Goal: Feedback & Contribution: Contribute content

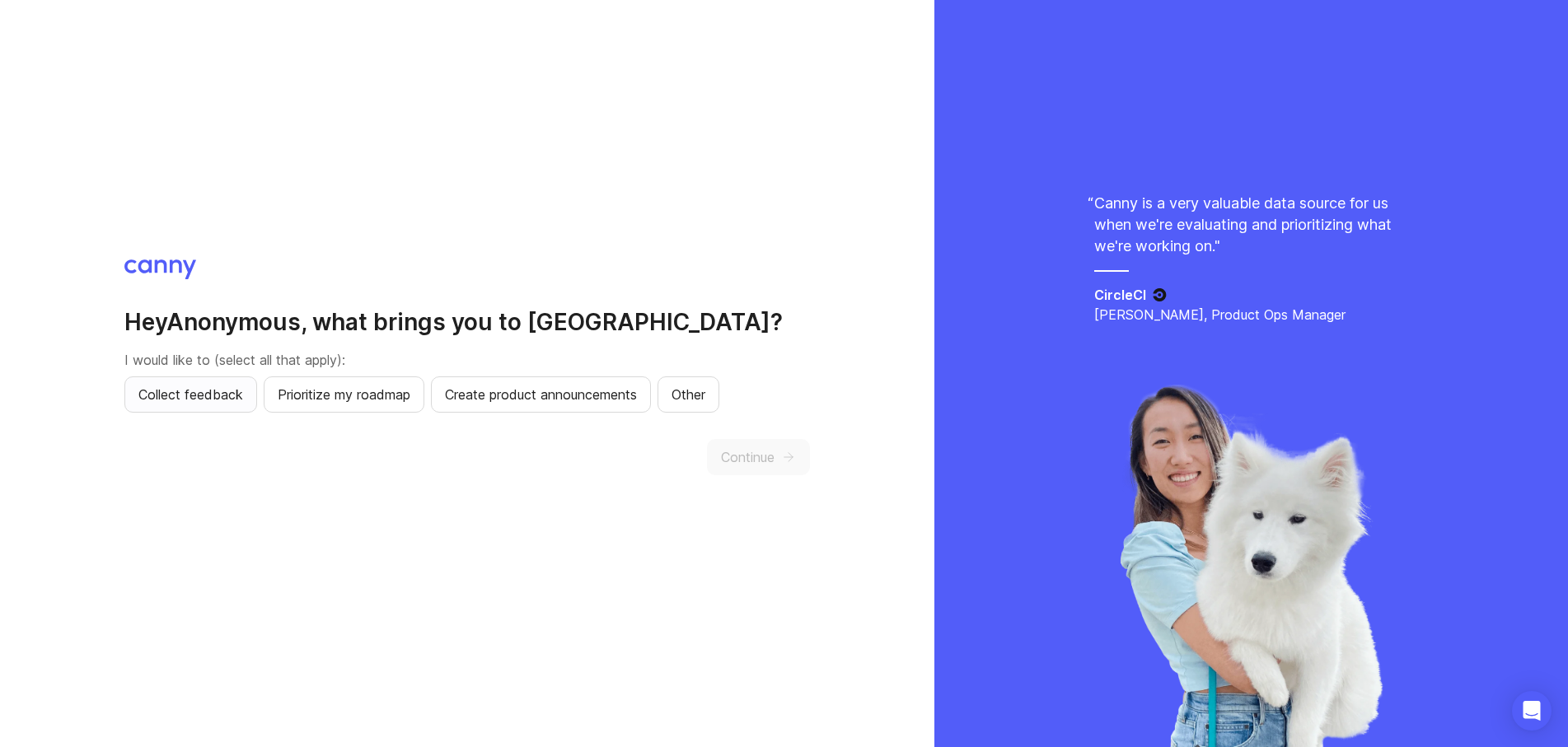
click at [211, 398] on span "Collect feedback" at bounding box center [190, 395] width 104 height 20
click at [794, 454] on icon "button" at bounding box center [788, 457] width 15 height 15
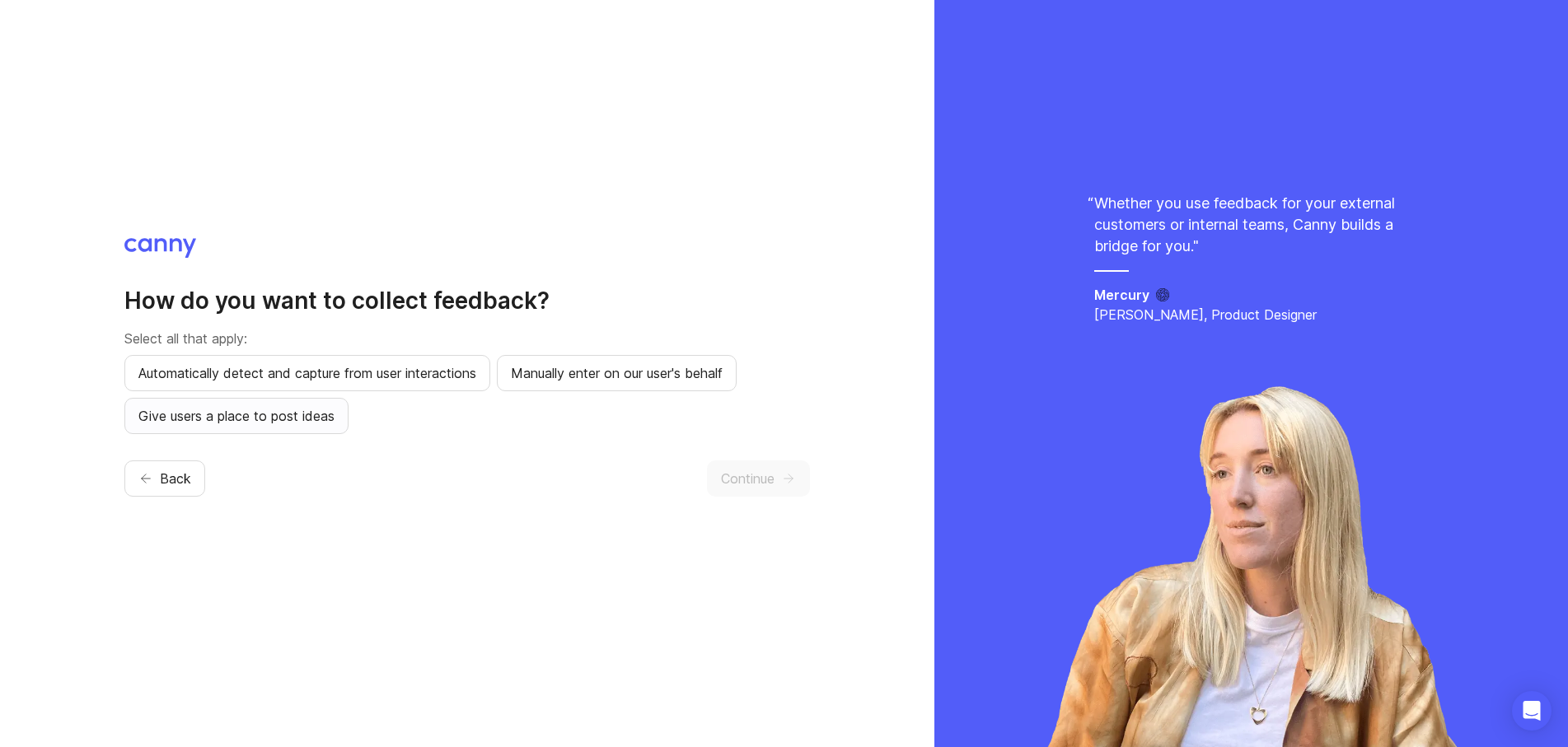
click at [284, 410] on span "Give users a place to post ideas" at bounding box center [236, 416] width 196 height 20
click at [775, 481] on span "Continue" at bounding box center [748, 478] width 54 height 20
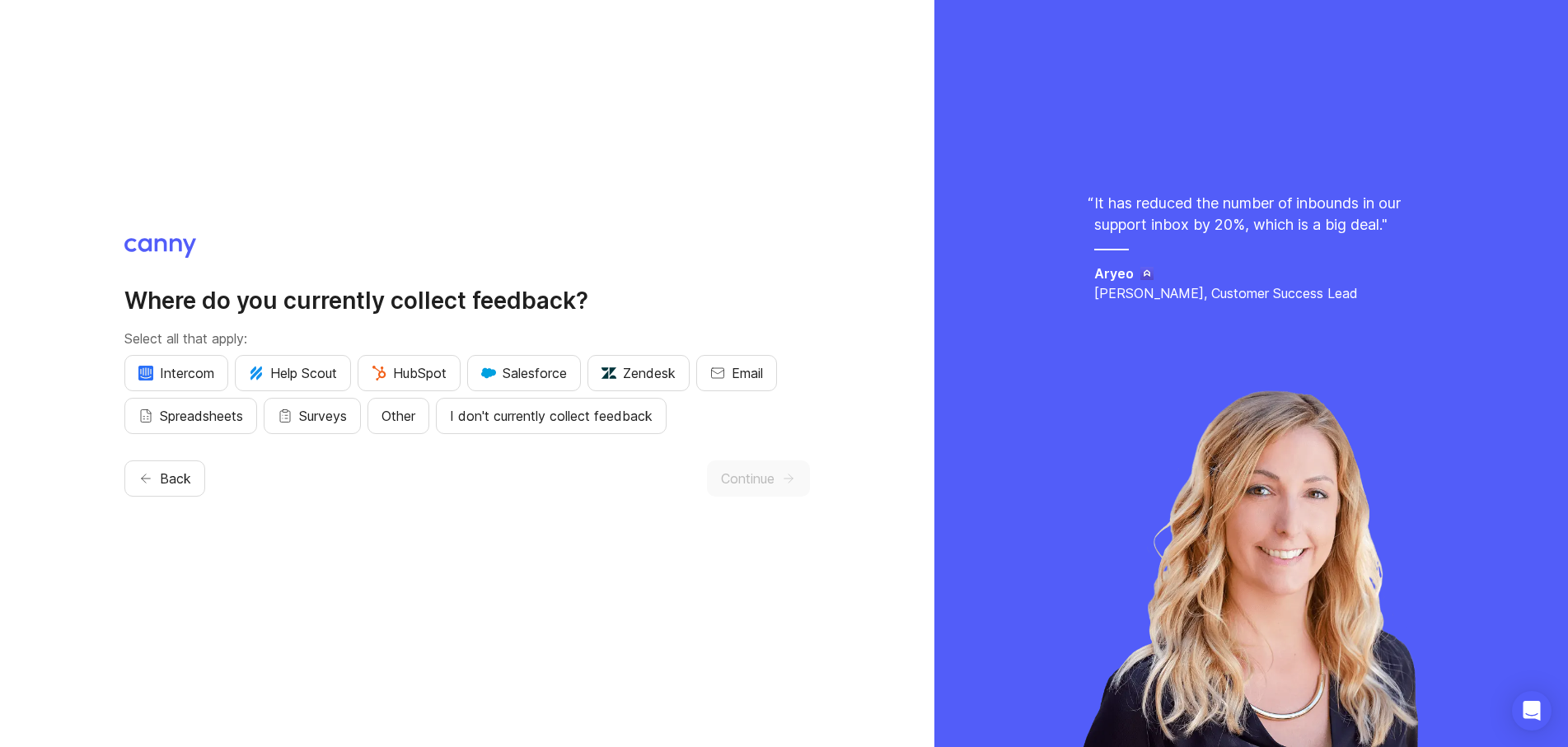
click at [770, 475] on span "Continue" at bounding box center [748, 478] width 54 height 20
click at [619, 425] on span "I don't currently collect feedback" at bounding box center [551, 416] width 203 height 20
click at [775, 482] on span "Continue" at bounding box center [748, 478] width 54 height 20
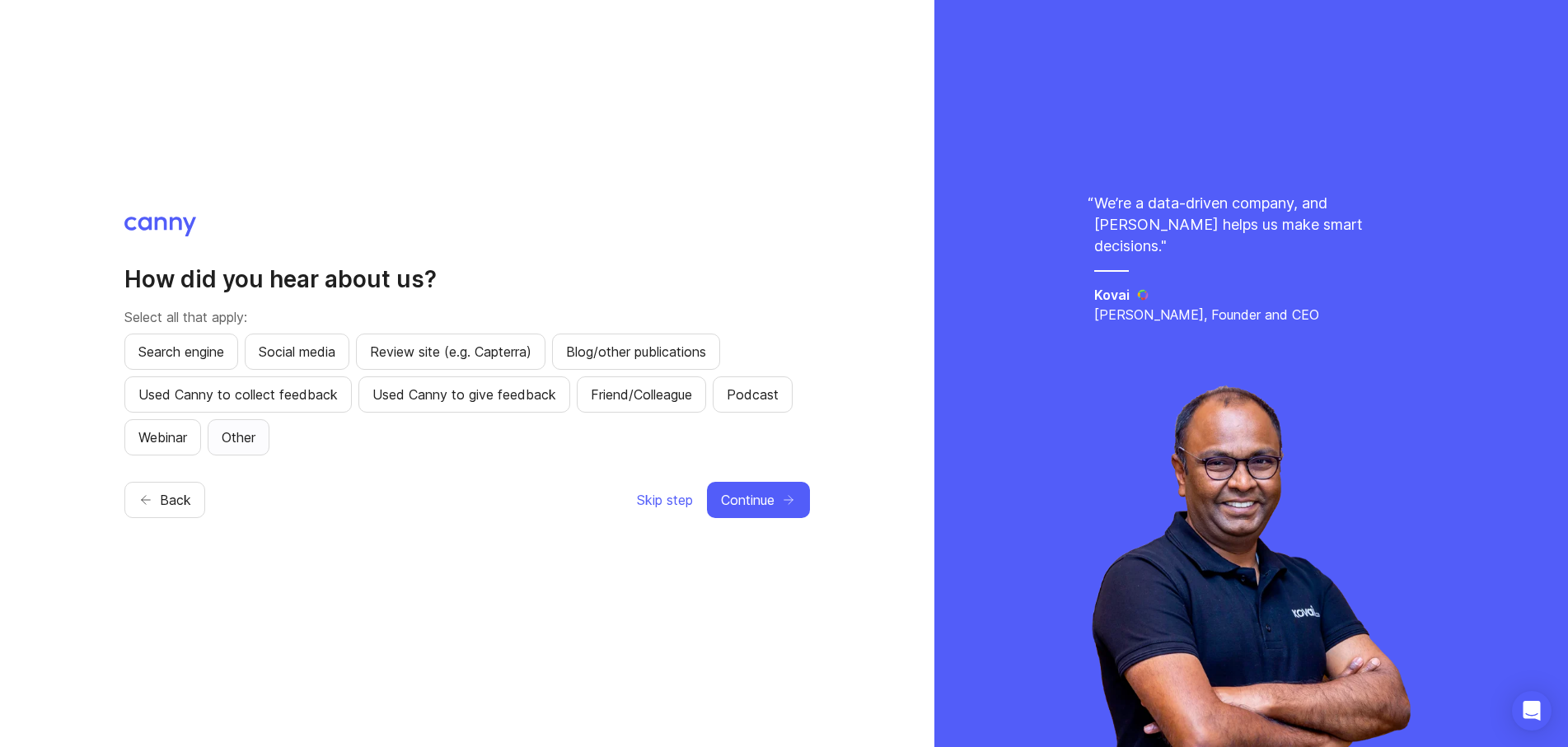
click at [264, 434] on button "Other" at bounding box center [239, 438] width 62 height 36
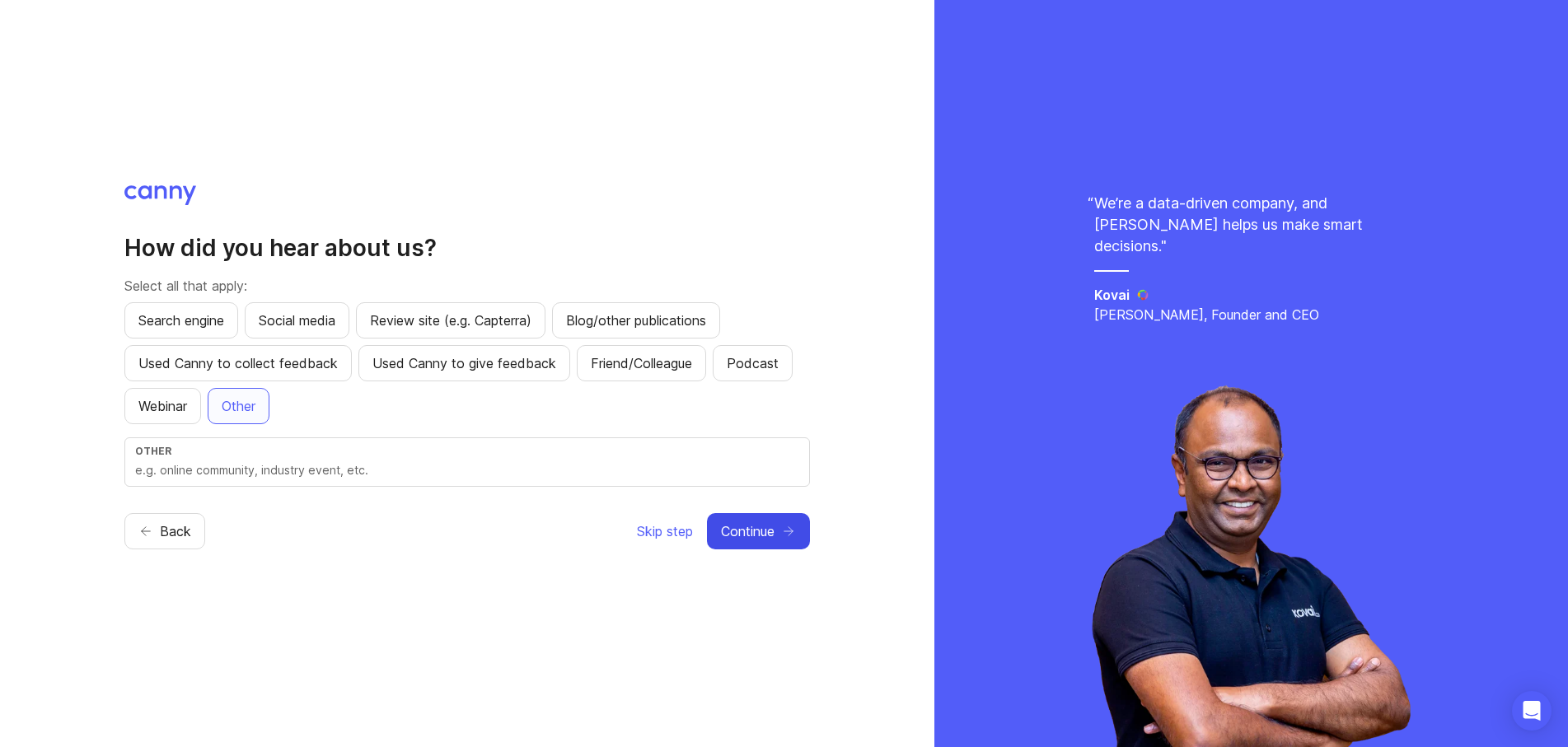
click at [766, 532] on span "Continue" at bounding box center [748, 531] width 54 height 20
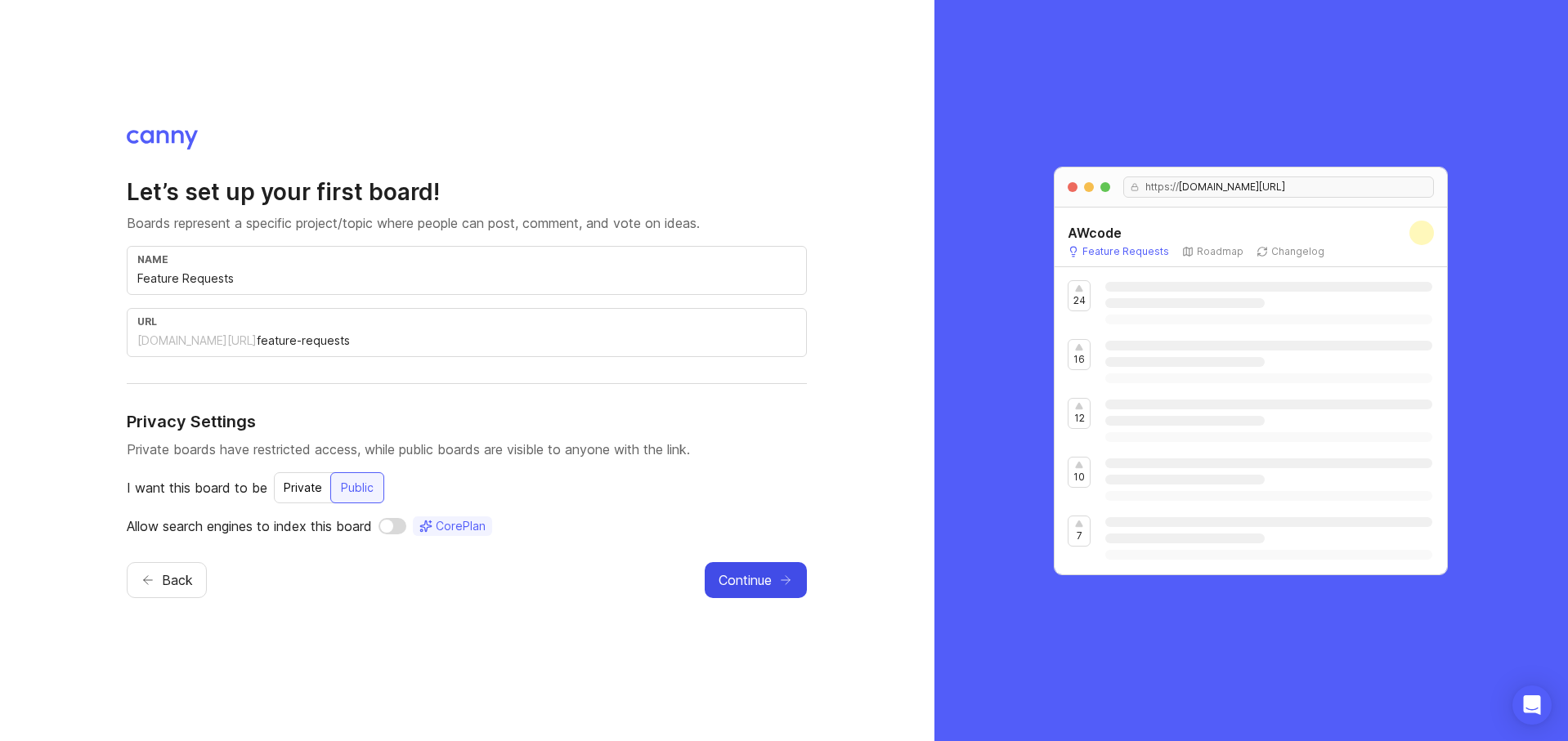
click at [737, 577] on span "Continue" at bounding box center [745, 580] width 53 height 20
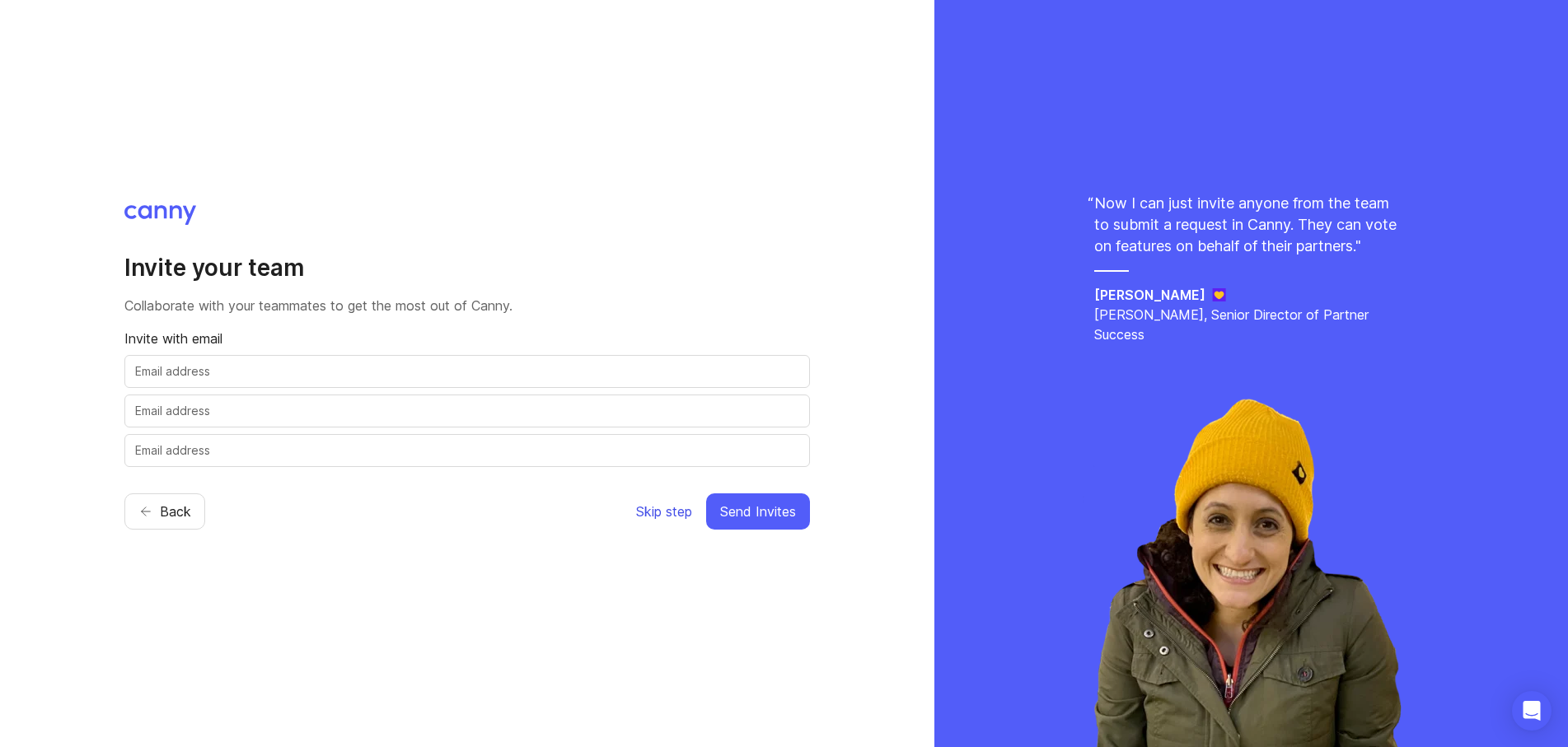
click at [681, 518] on span "Skip step" at bounding box center [664, 511] width 56 height 20
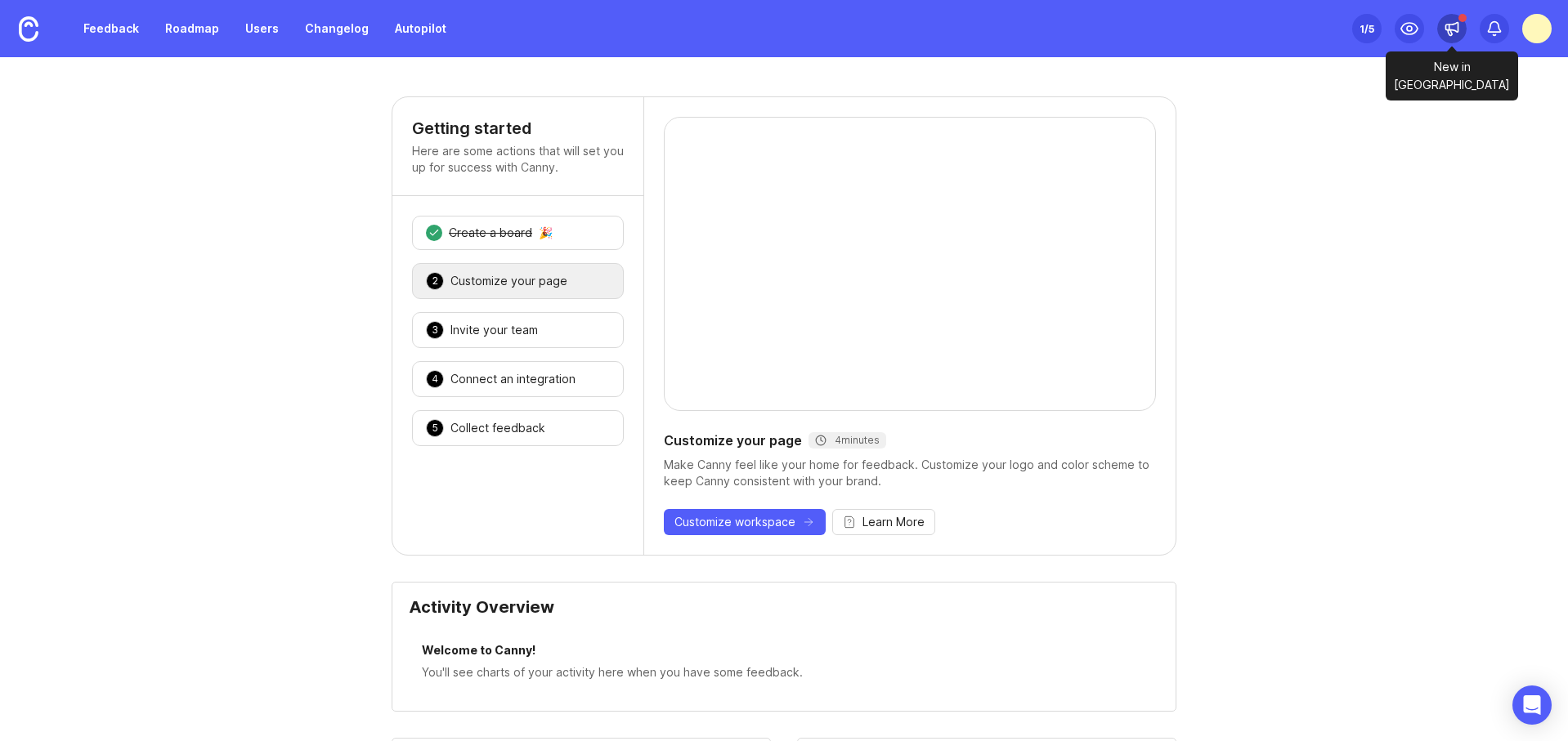
click at [1455, 29] on icon at bounding box center [1452, 29] width 17 height 17
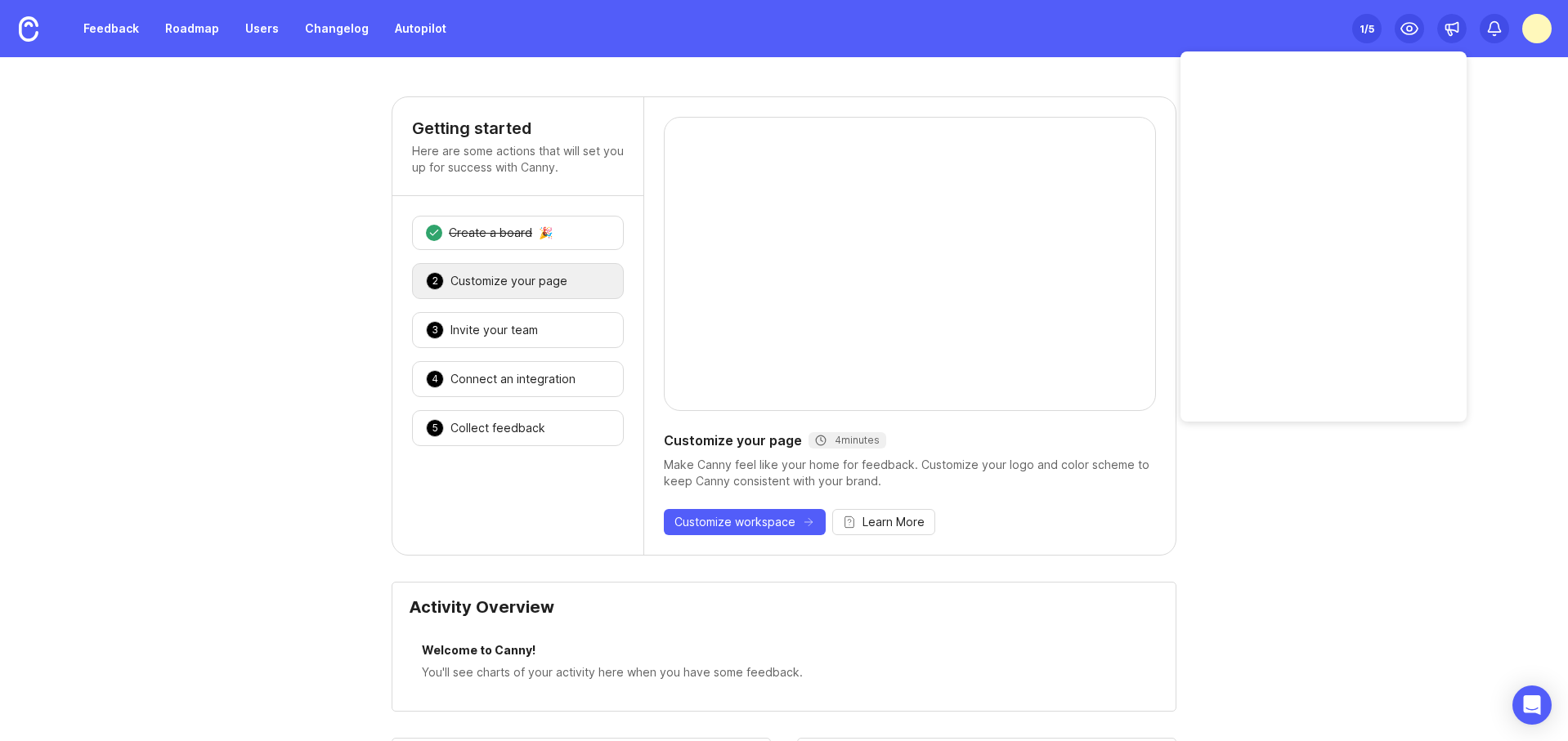
click at [1529, 26] on div at bounding box center [1536, 29] width 30 height 30
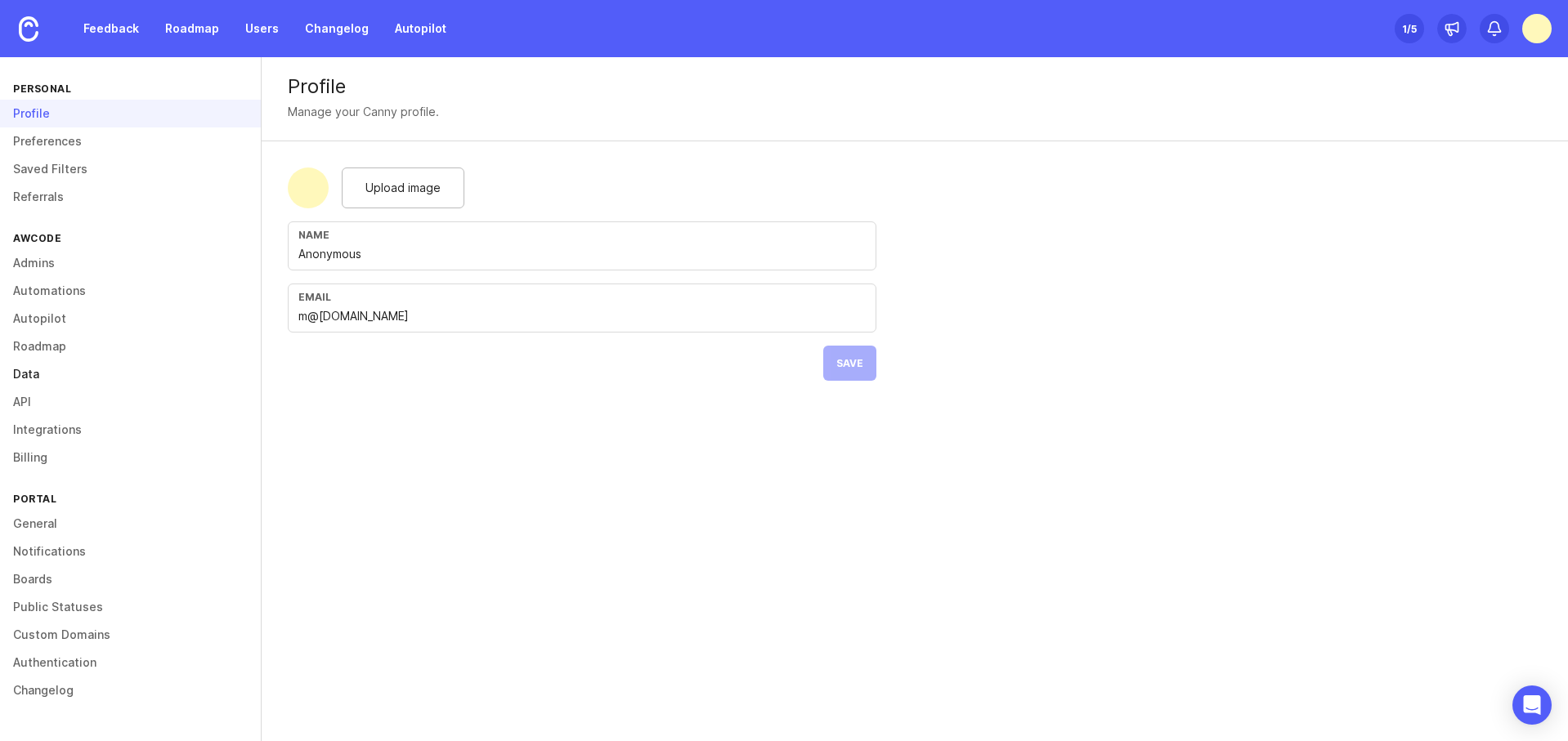
click at [43, 373] on link "Data" at bounding box center [130, 374] width 261 height 28
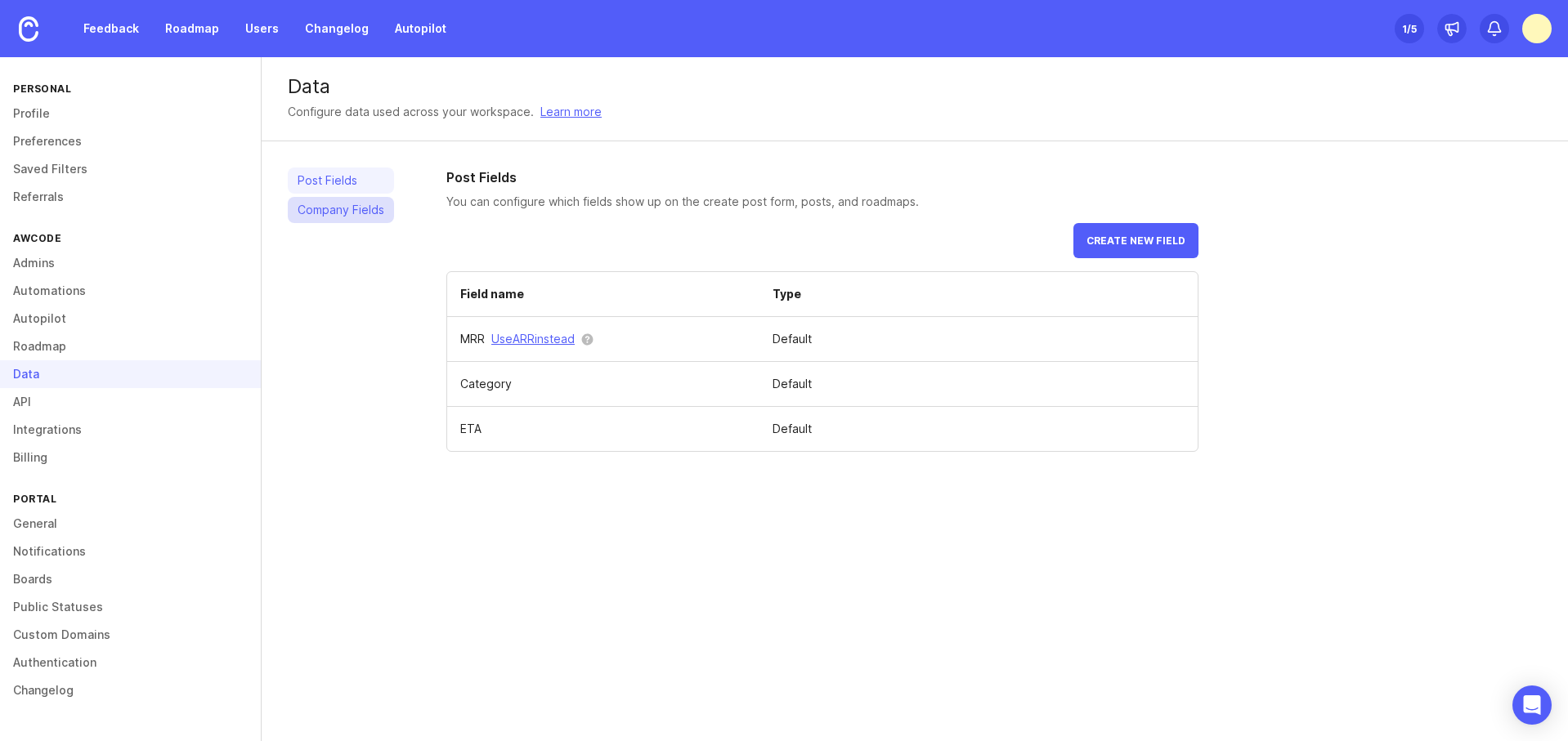
click at [359, 211] on link "Company Fields" at bounding box center [341, 210] width 107 height 27
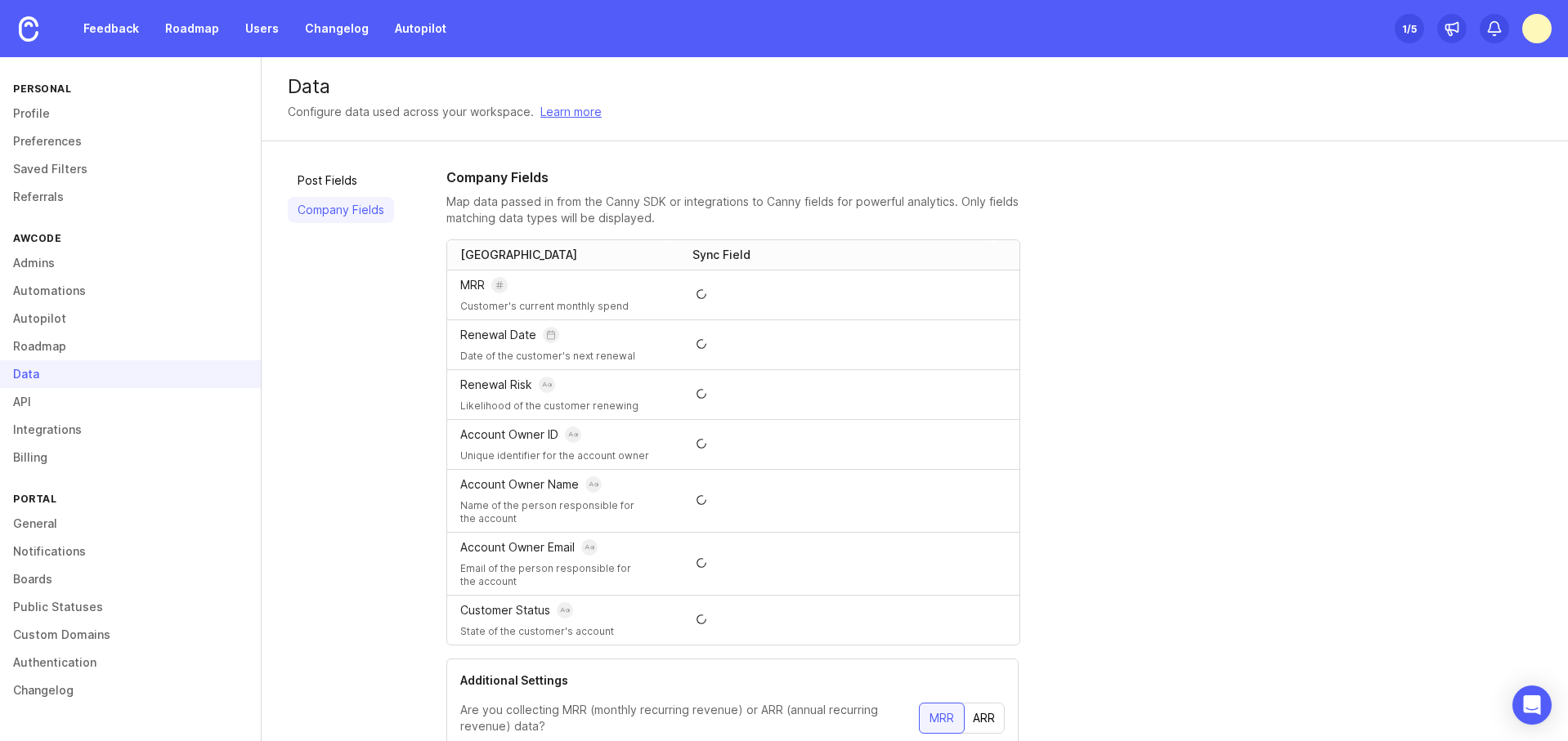
scroll to position [104, 0]
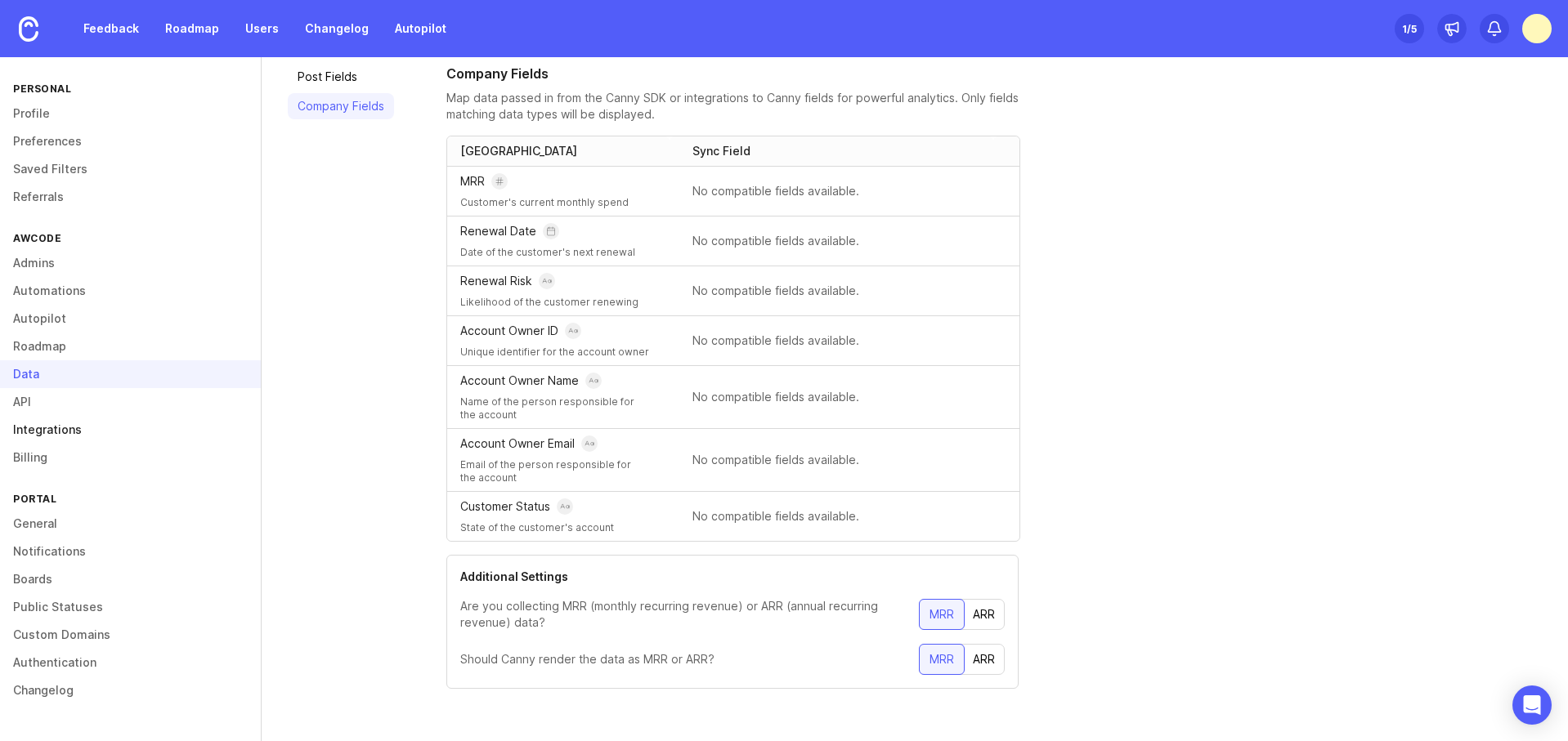
click at [46, 429] on link "Integrations" at bounding box center [130, 430] width 261 height 28
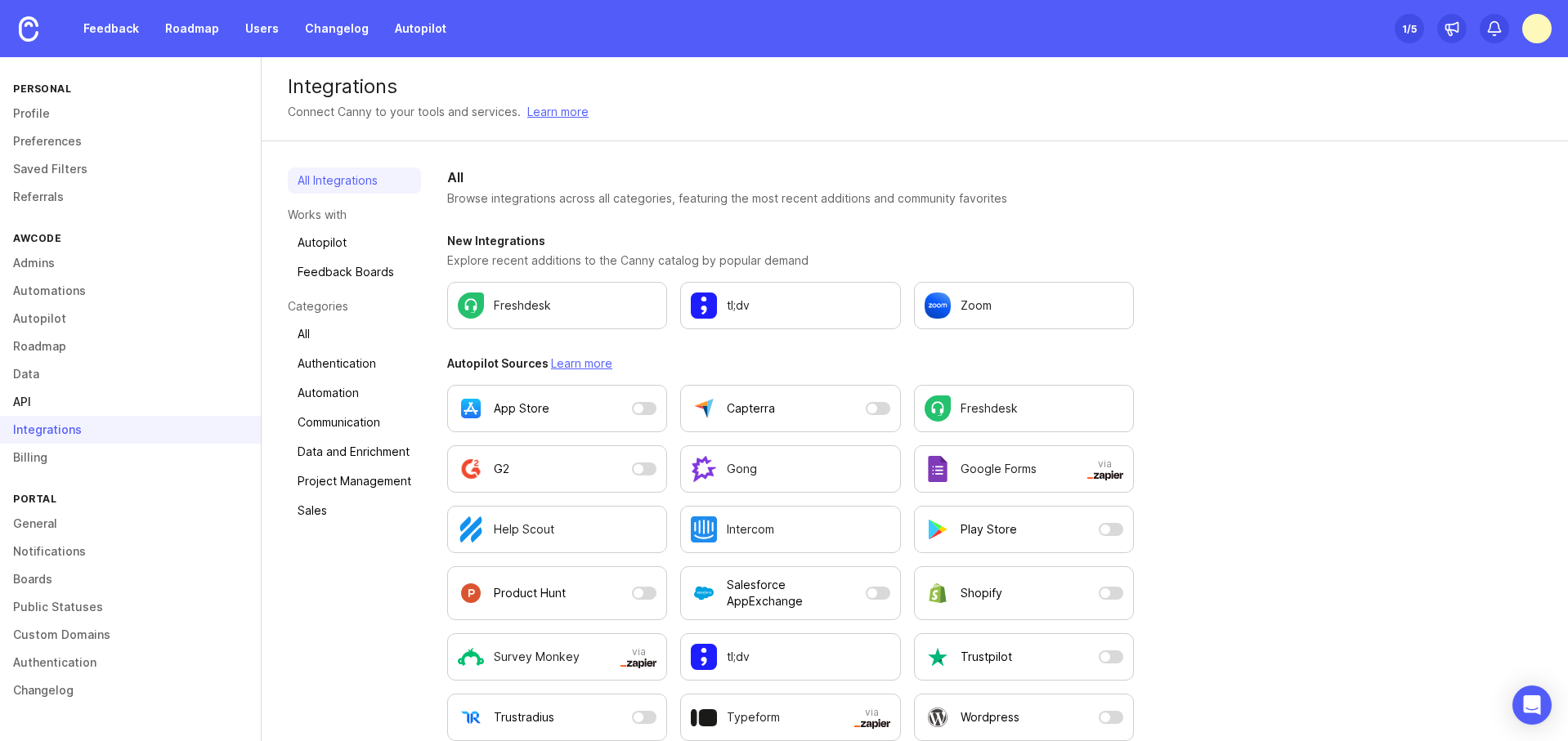
click at [40, 408] on link "API" at bounding box center [130, 402] width 261 height 28
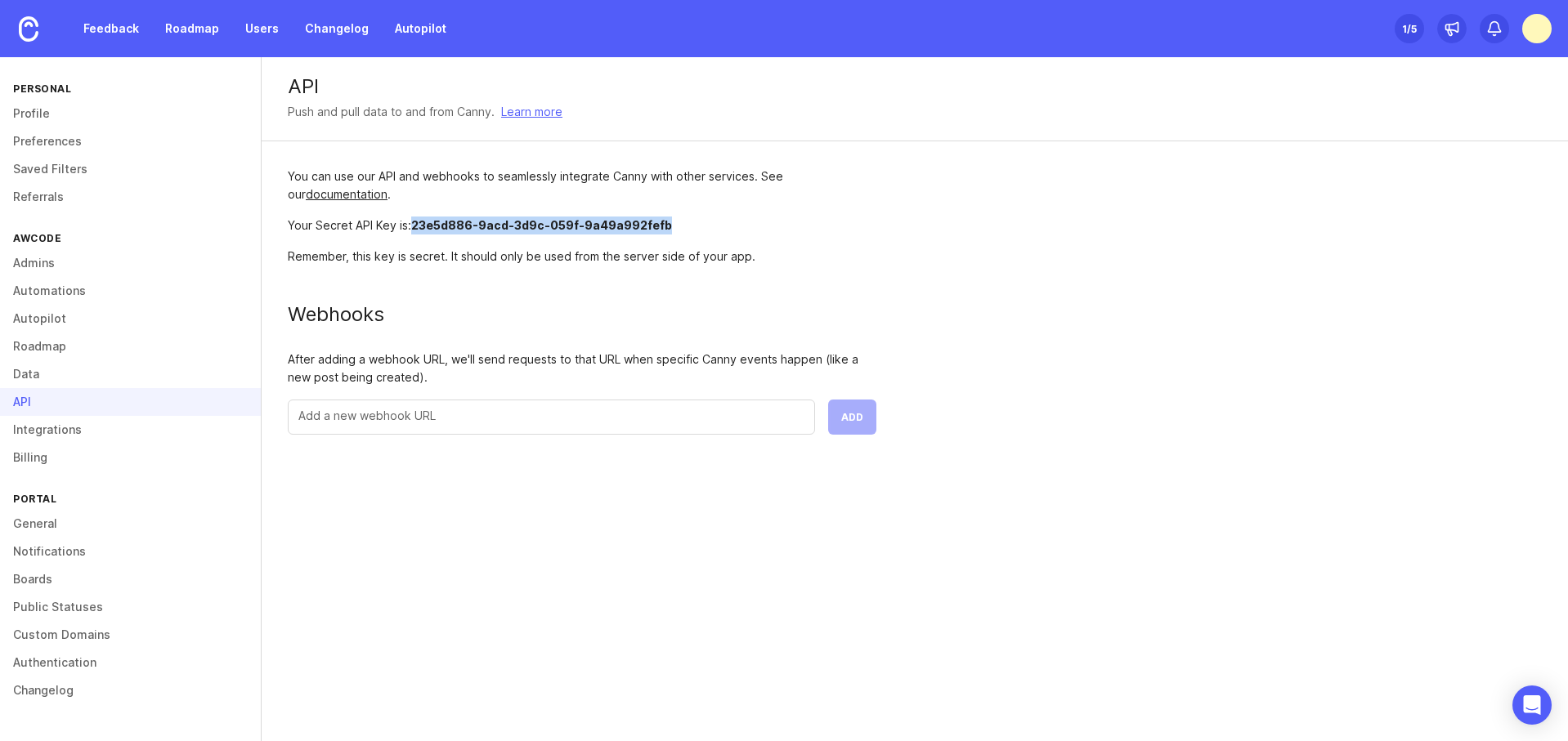
drag, startPoint x: 415, startPoint y: 227, endPoint x: 661, endPoint y: 230, distance: 246.0
click at [661, 230] on div "Your Secret API Key is: 23e5d886-9acd-3d9c-059f-9a49a992fefb" at bounding box center [582, 225] width 588 height 18
click at [419, 31] on link "Autopilot" at bounding box center [420, 29] width 71 height 30
drag, startPoint x: 413, startPoint y: 222, endPoint x: 670, endPoint y: 226, distance: 257.0
click at [670, 226] on div "Your Secret API Key is: 23e5d886-9acd-3d9c-059f-9a49a992fefb" at bounding box center [582, 225] width 588 height 18
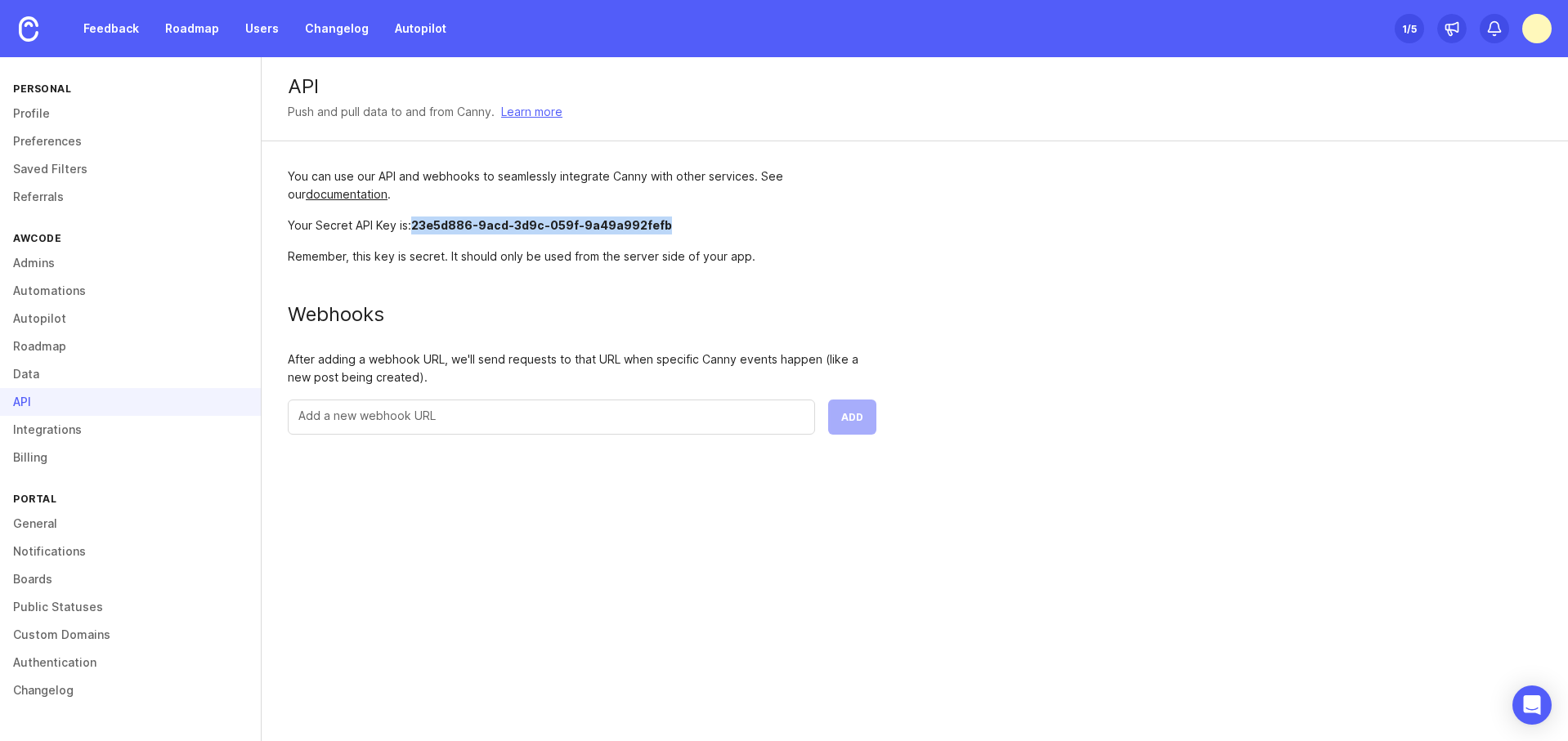
copy span "23e5d886-9acd-3d9c-059f-9a49a992fefb"
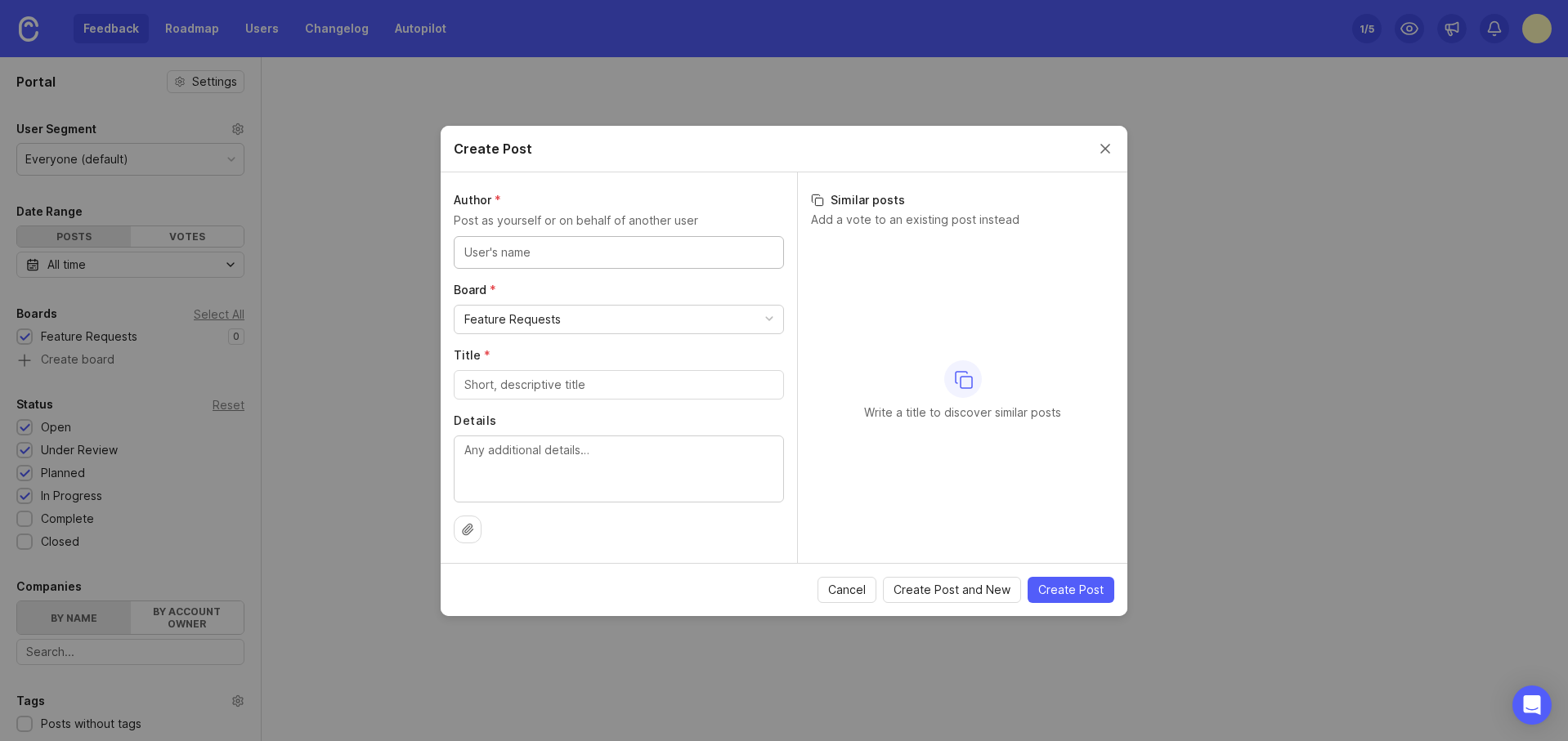
click at [635, 253] on input "text" at bounding box center [618, 253] width 309 height 18
type input "TestyTest"
click at [550, 399] on div at bounding box center [619, 385] width 331 height 30
click at [659, 251] on div "Anonymous at AWcode" at bounding box center [614, 253] width 301 height 22
type input "TestyTest"
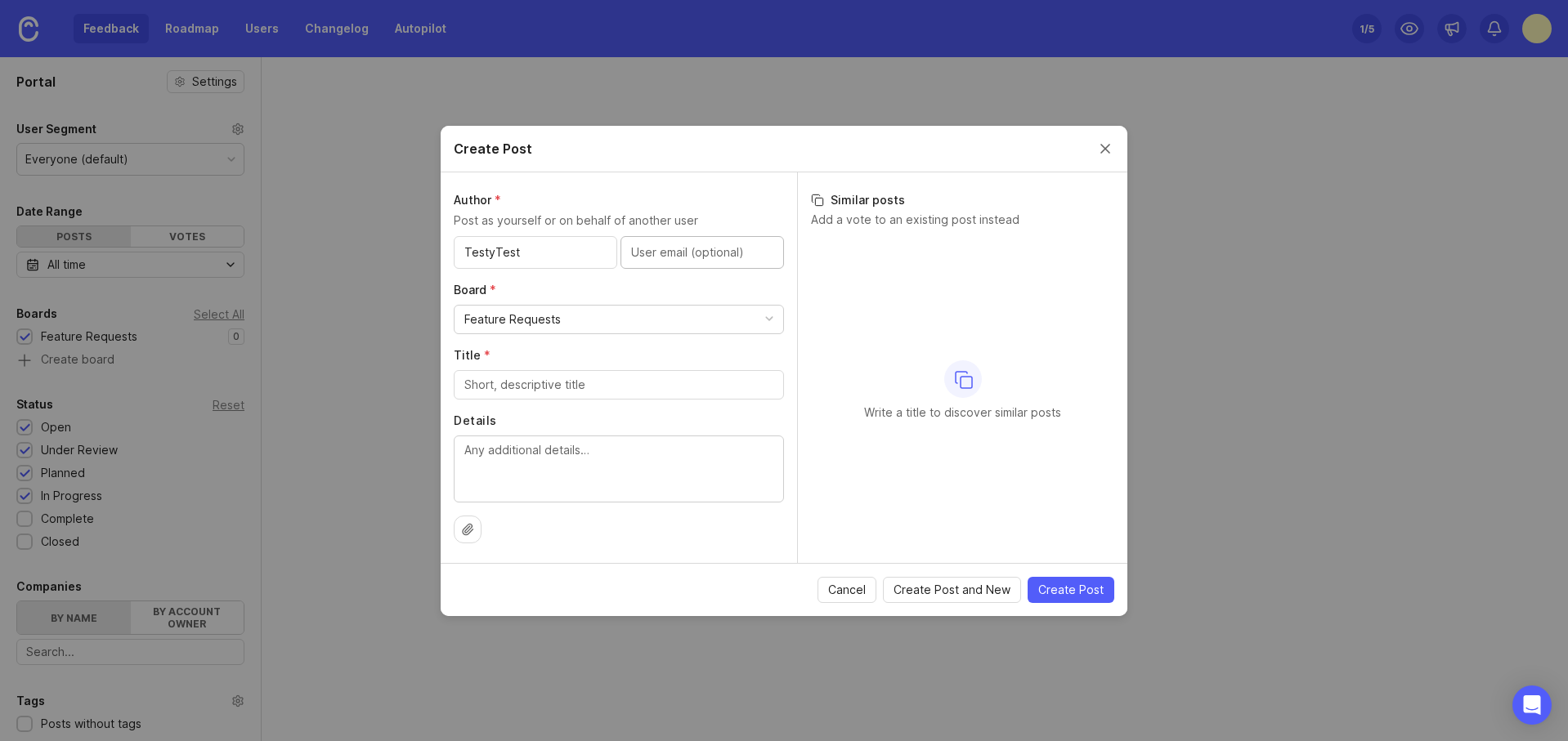
click at [598, 385] on input "Title *" at bounding box center [618, 385] width 309 height 18
paste input "23e5d886-9acd-3d9c-059f-9a49a992fefb"
type input "23e5d886-9acd-3d9c-059f-9a49a992fefb"
type input "Test post"
click at [1092, 588] on span "Create Post" at bounding box center [1071, 590] width 65 height 17
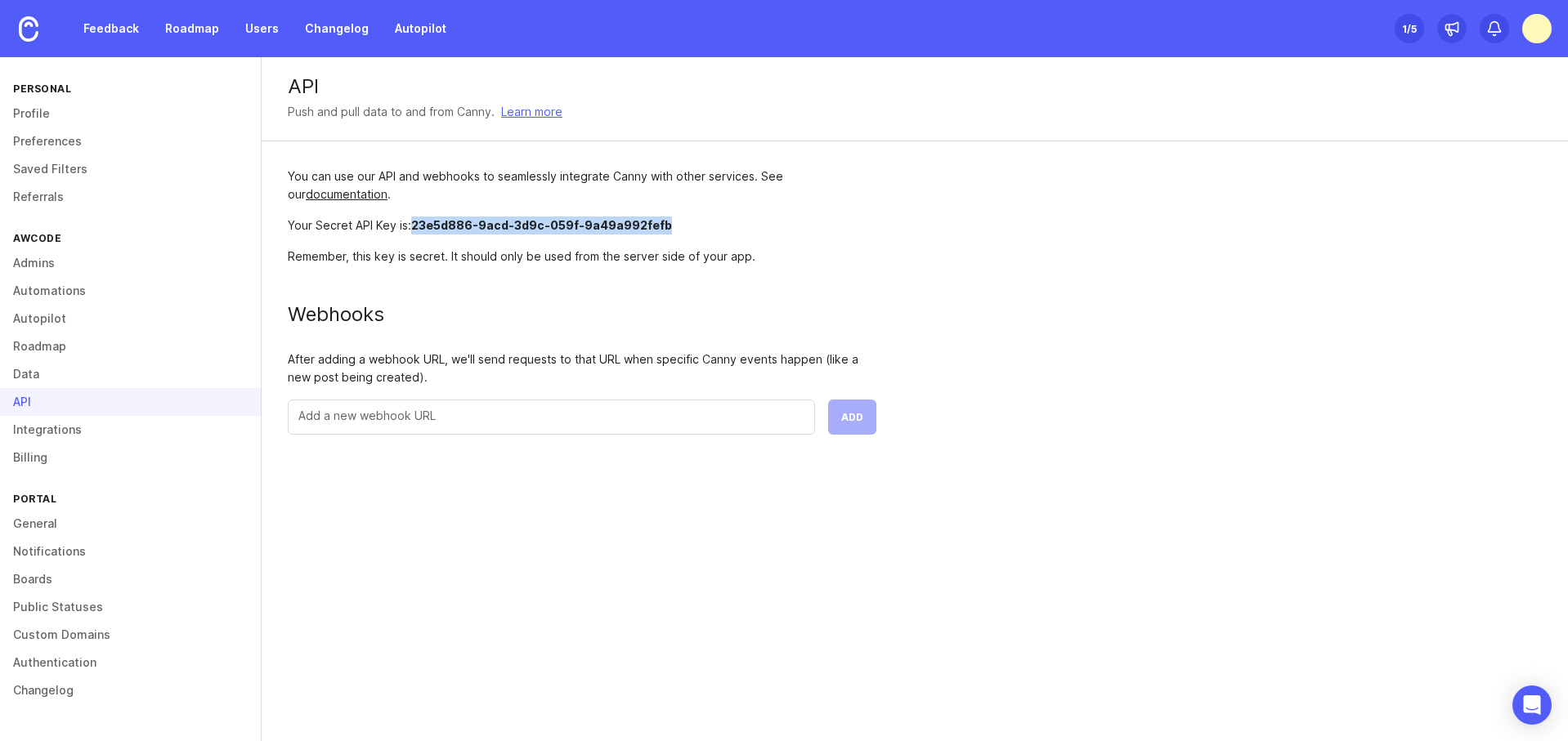
click at [412, 223] on span "23e5d886-9acd-3d9c-059f-9a49a992fefb" at bounding box center [542, 225] width 261 height 14
drag, startPoint x: 415, startPoint y: 224, endPoint x: 673, endPoint y: 223, distance: 258.0
click at [673, 223] on div "Your Secret API Key is: 23e5d886-9acd-3d9c-059f-9a49a992fefb" at bounding box center [582, 225] width 588 height 18
copy span "23e5d886-9acd-3d9c-059f-9a49a992fefb"
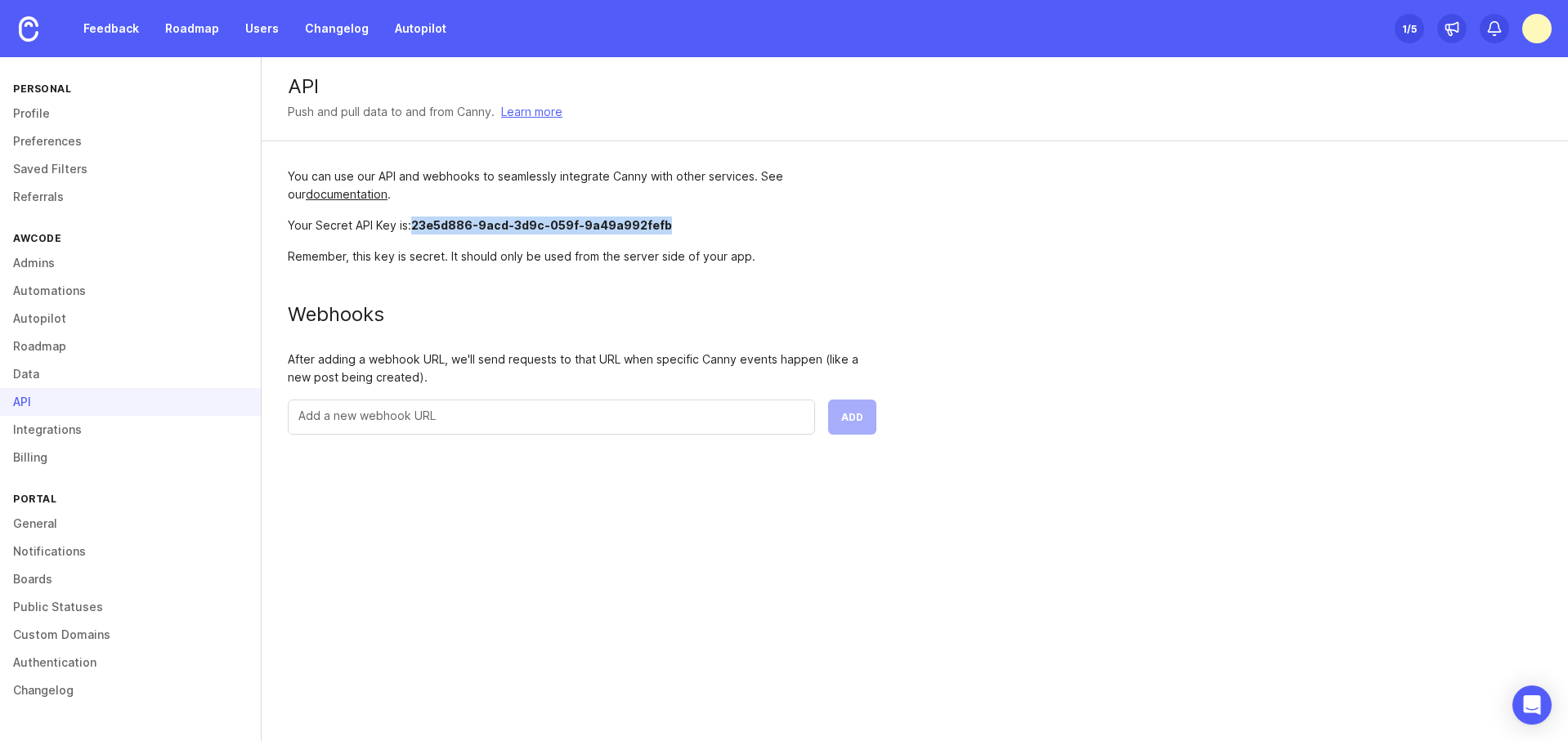
copy span "23e5d886-9acd-3d9c-059f-9a49a992fefb"
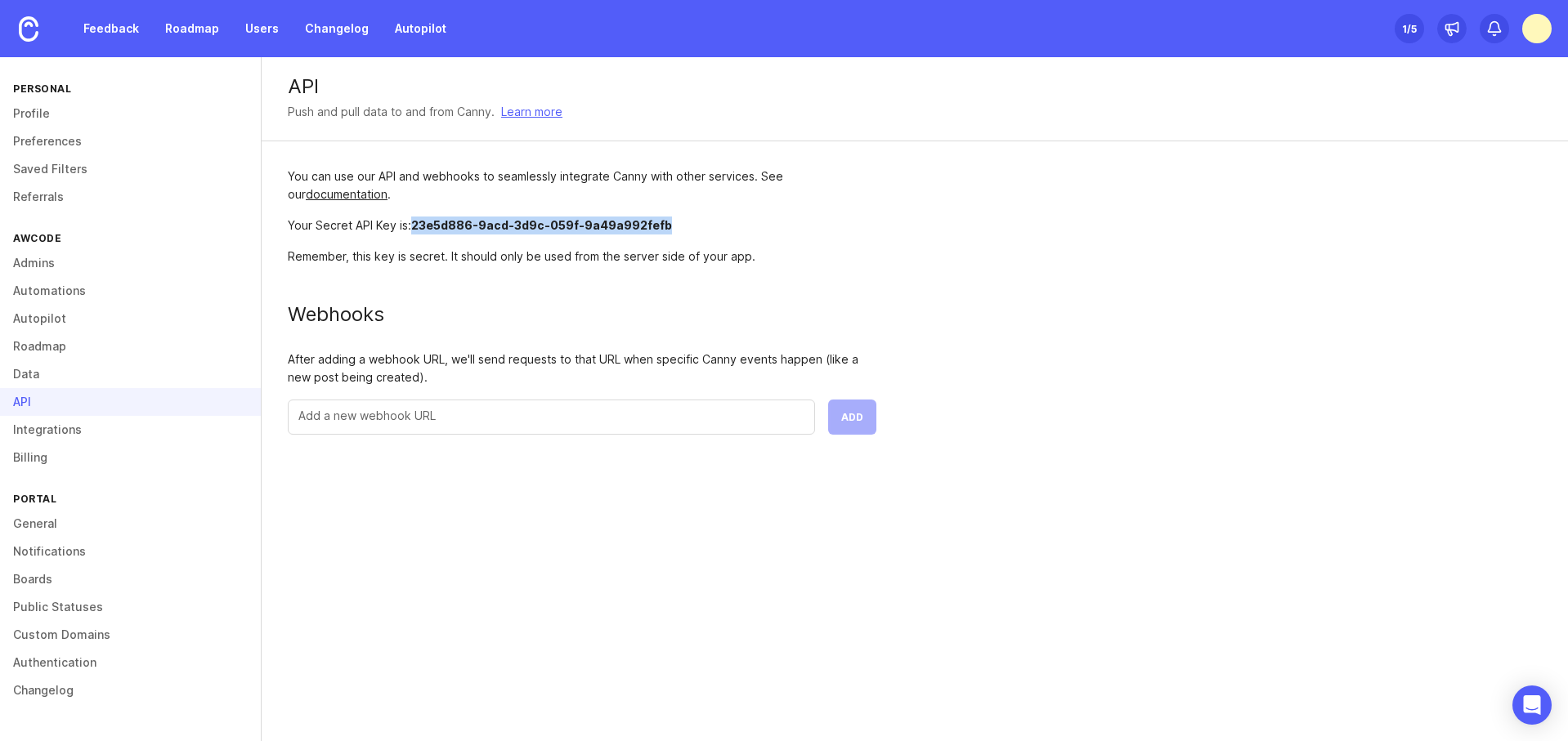
copy span "23e5d886-9acd-3d9c-059f-9a49a992fefb"
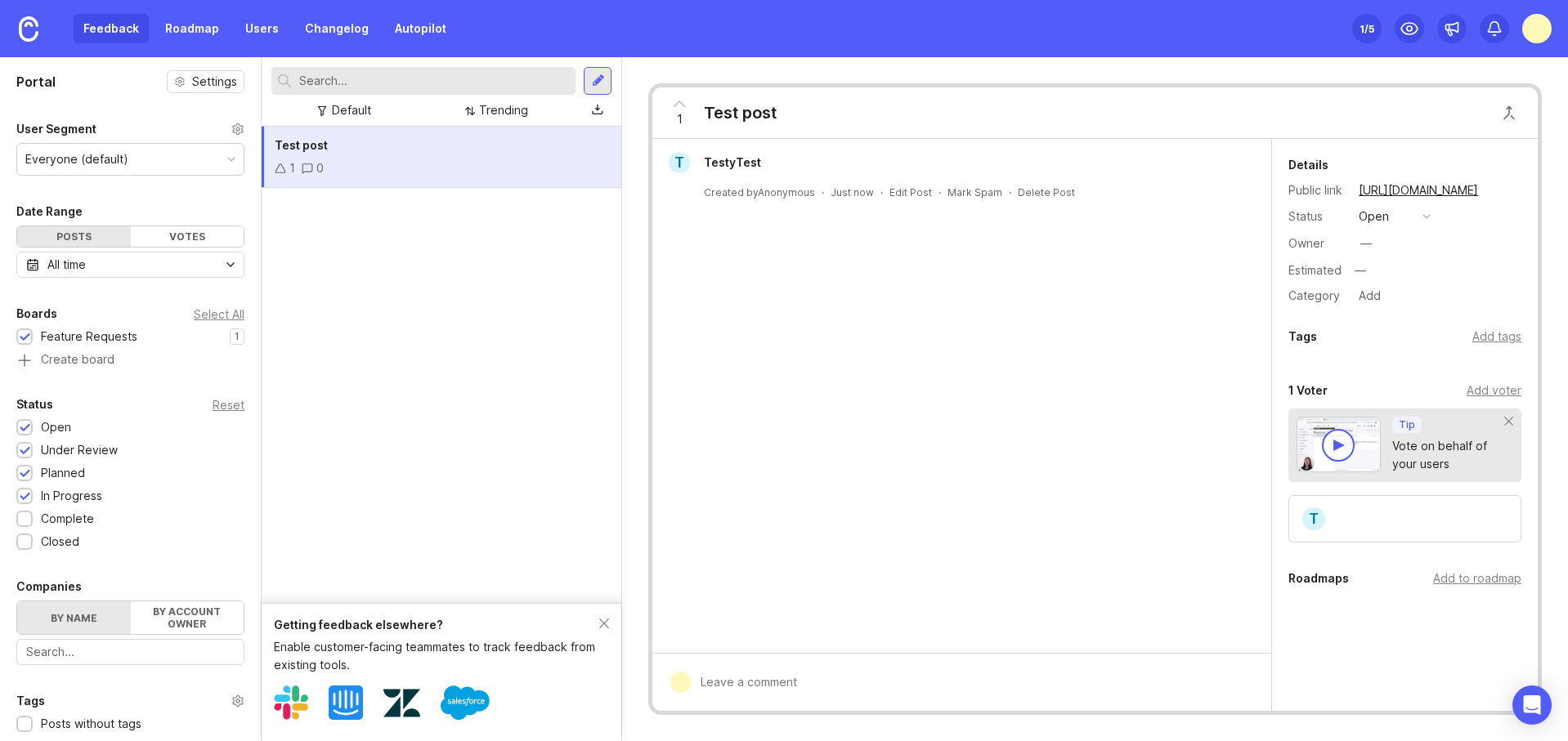
click at [764, 688] on div at bounding box center [973, 682] width 565 height 31
type textarea "55555"
click at [1221, 682] on span "Submit" at bounding box center [1223, 684] width 40 height 12
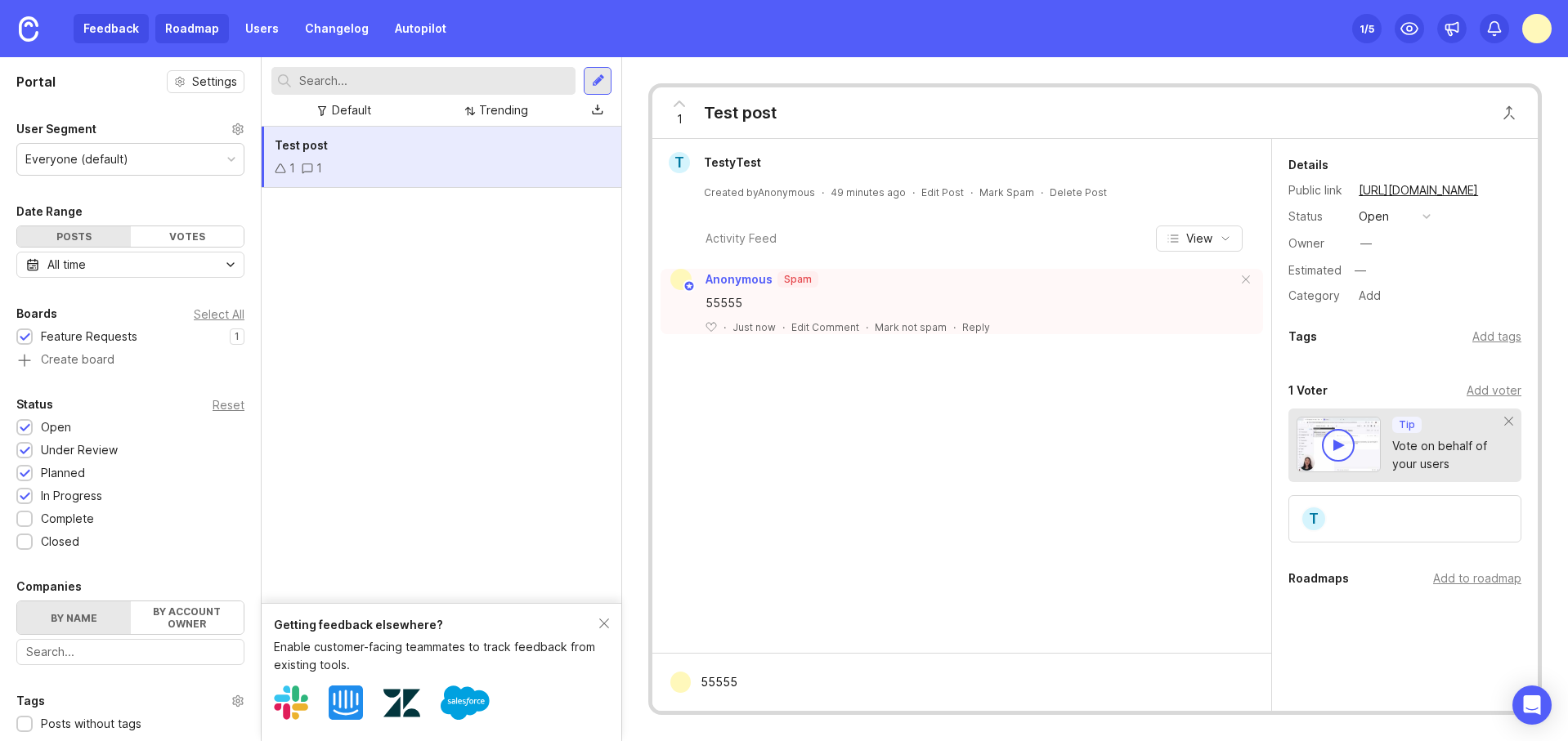
click at [192, 35] on link "Roadmap" at bounding box center [191, 29] width 74 height 30
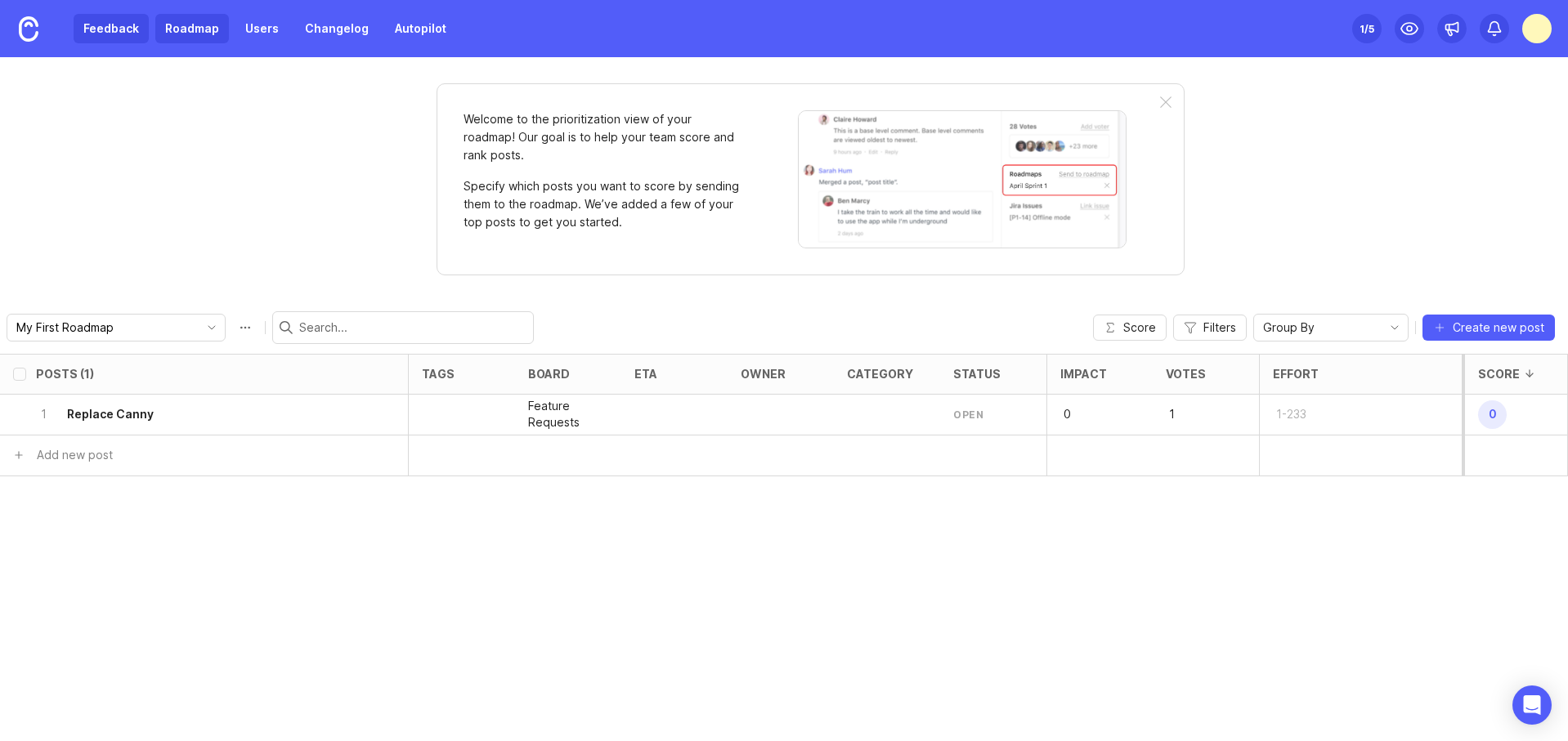
click at [123, 27] on link "Feedback" at bounding box center [112, 29] width 75 height 30
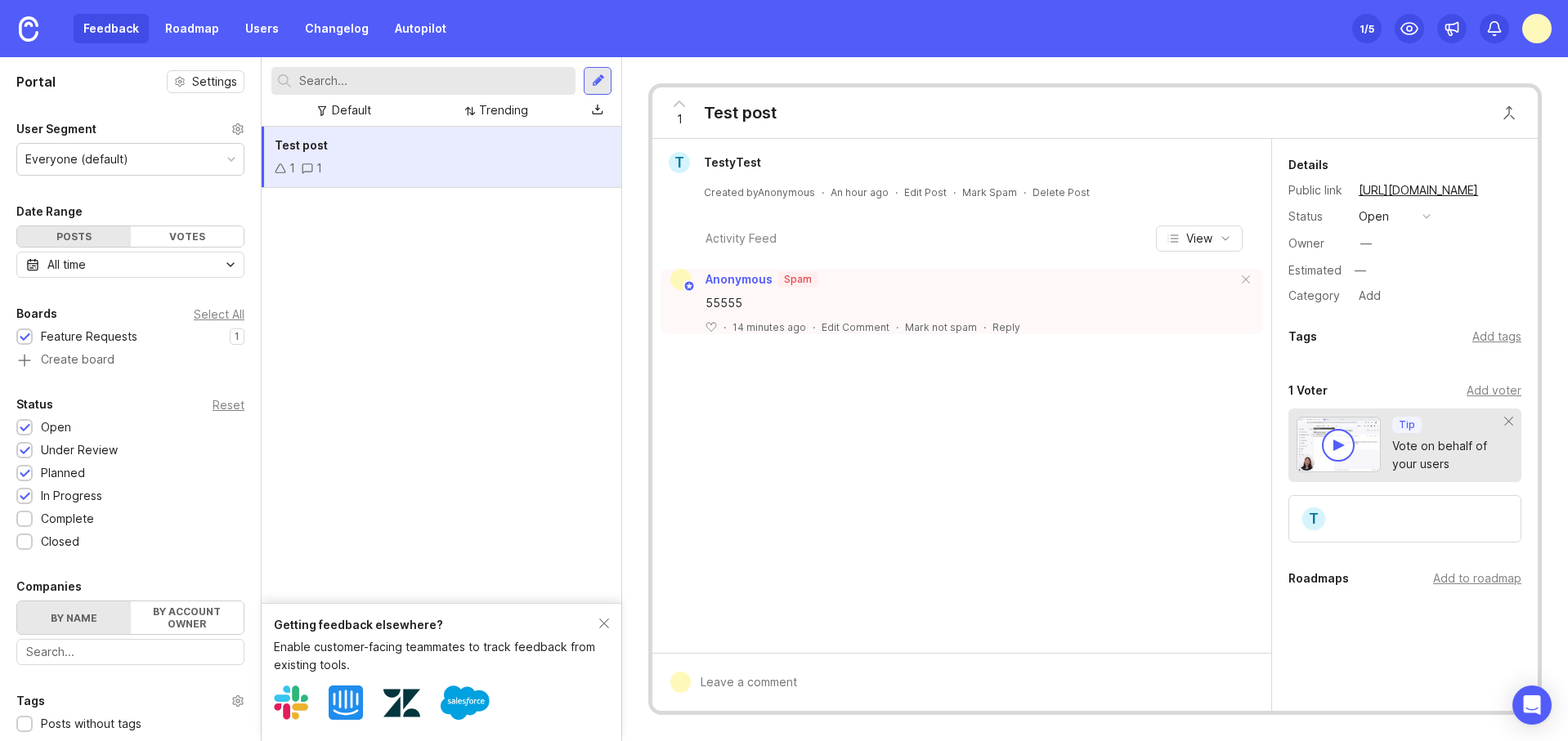
click at [845, 286] on div "Anonymous Spam" at bounding box center [961, 280] width 602 height 22
click at [796, 275] on p "Spam" at bounding box center [797, 279] width 28 height 13
click at [730, 277] on span "Anonymous" at bounding box center [739, 279] width 67 height 14
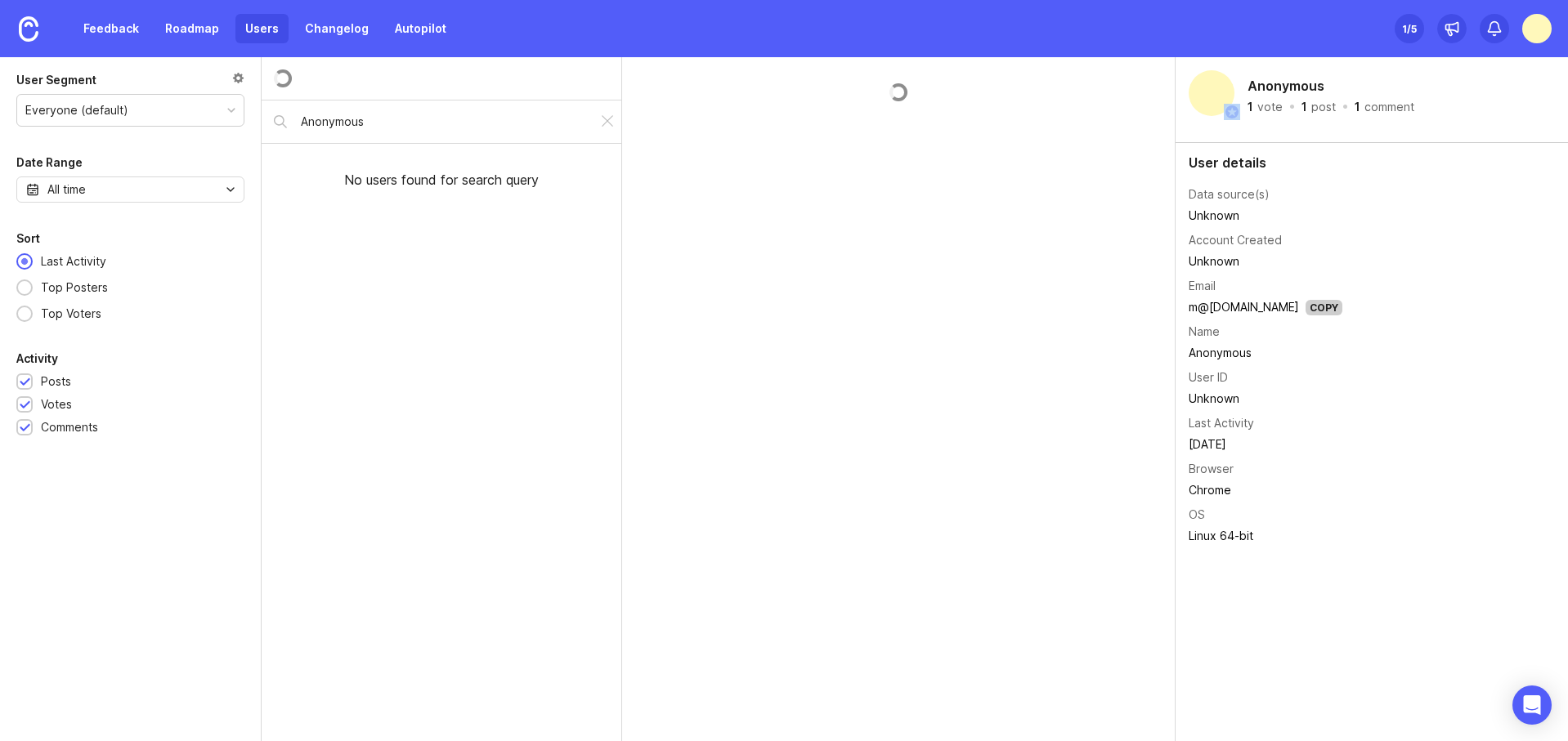
click at [797, 277] on div at bounding box center [898, 399] width 554 height 684
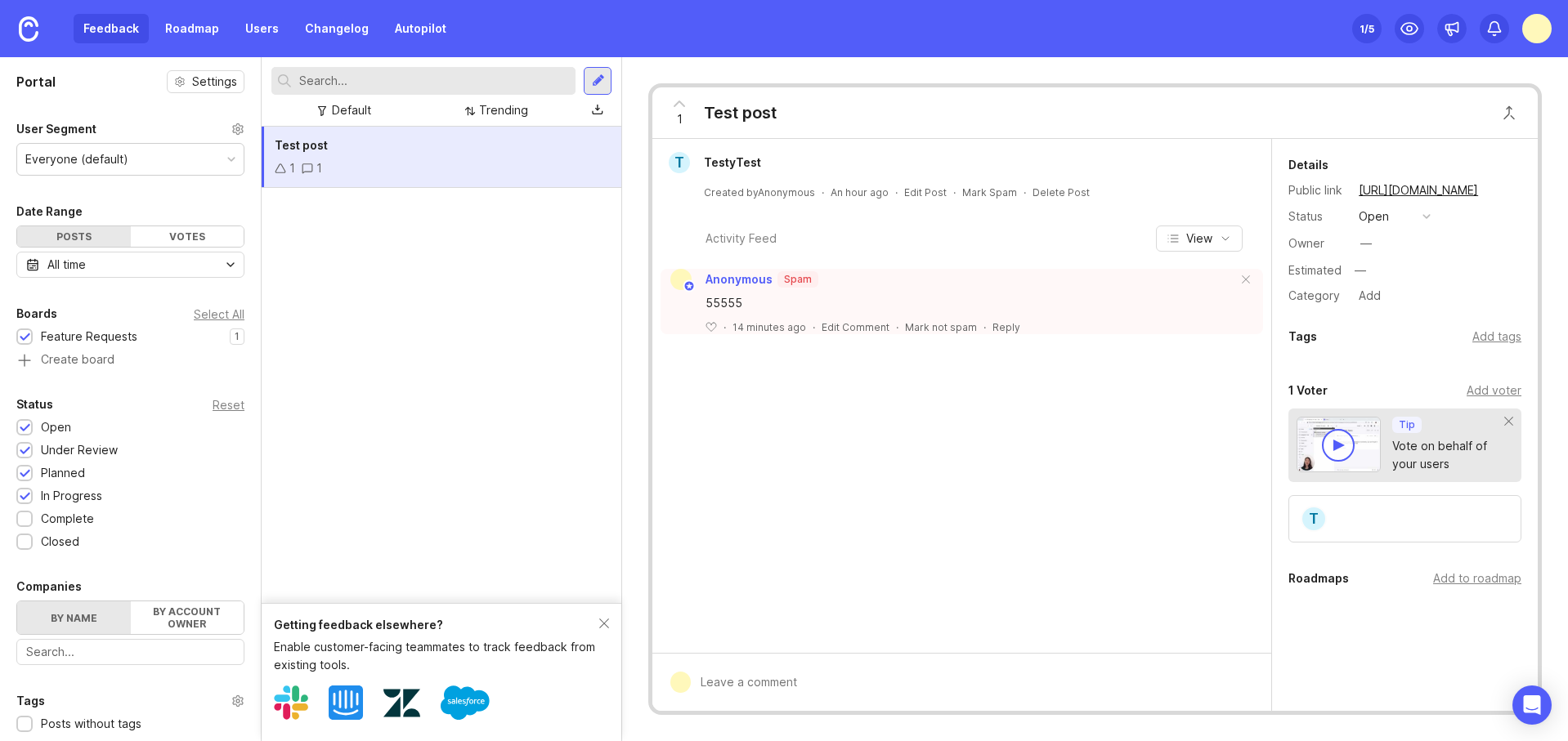
click at [885, 326] on div "﻿ · 14 minutes ago · Edit Comment · Mark not spam · Reply" at bounding box center [971, 328] width 531 height 14
click at [1246, 278] on span at bounding box center [1245, 280] width 35 height 36
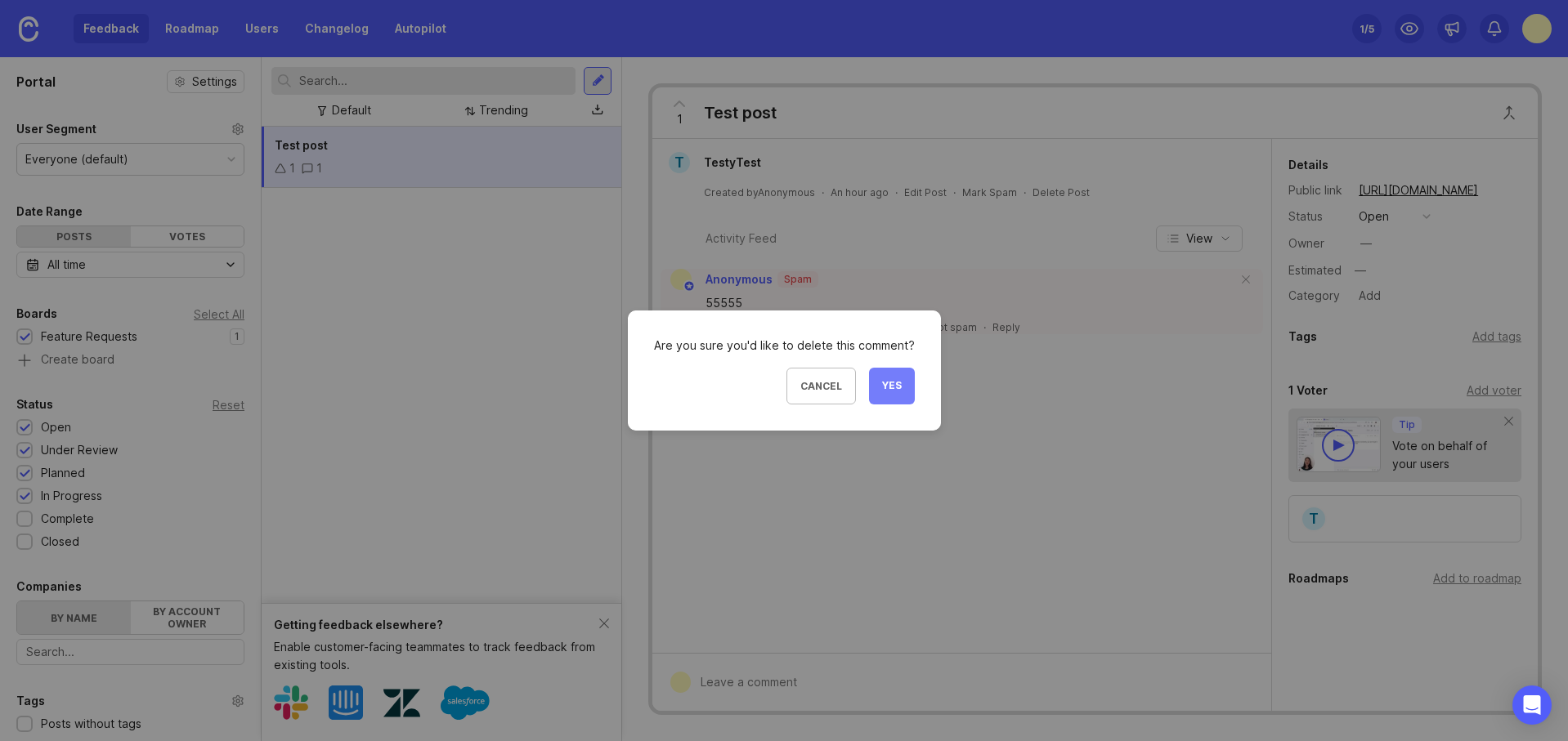
click at [893, 377] on button "Yes" at bounding box center [891, 386] width 45 height 37
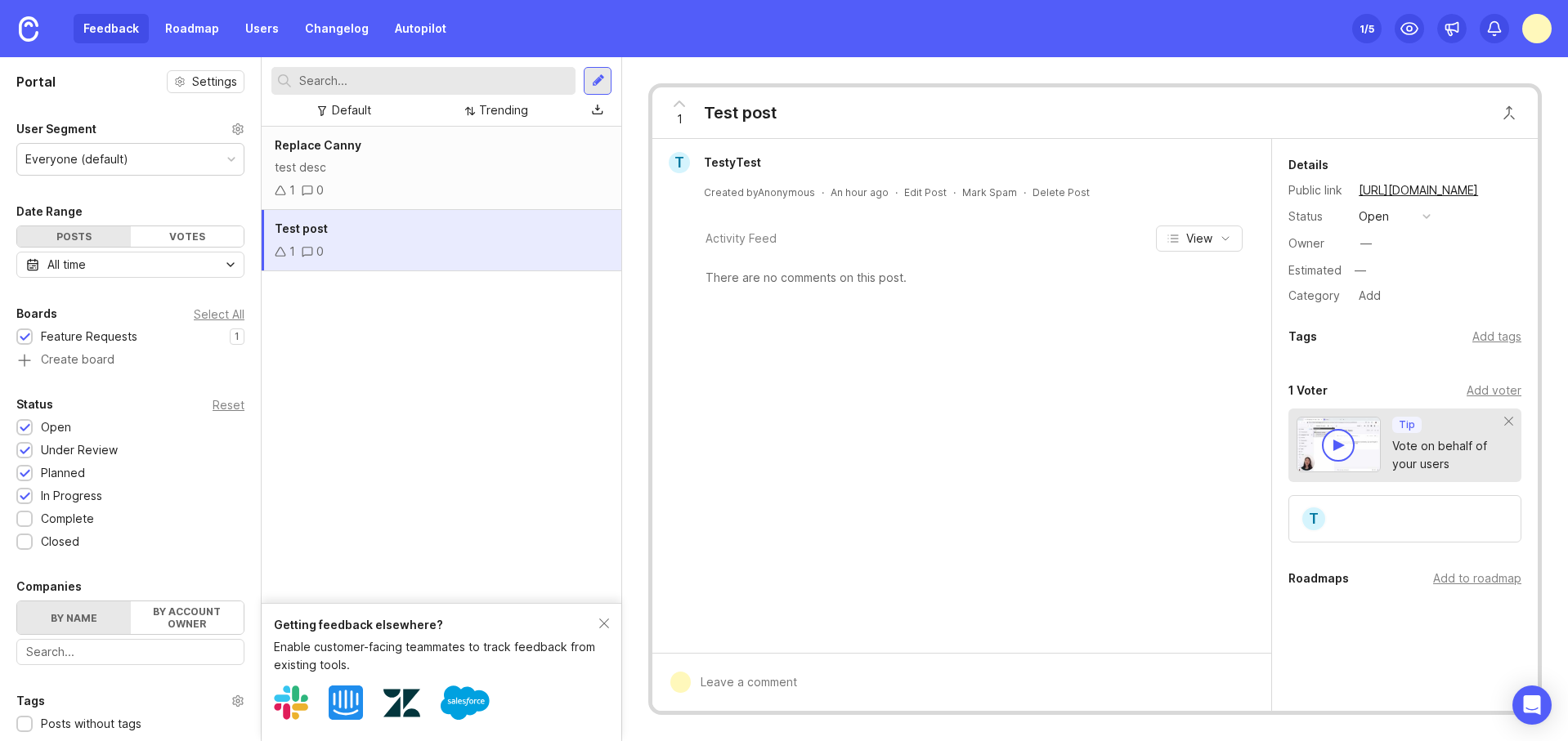
click at [763, 685] on div at bounding box center [973, 682] width 565 height 31
type textarea "this sounds good"
click at [1231, 686] on span "Submit" at bounding box center [1223, 684] width 40 height 12
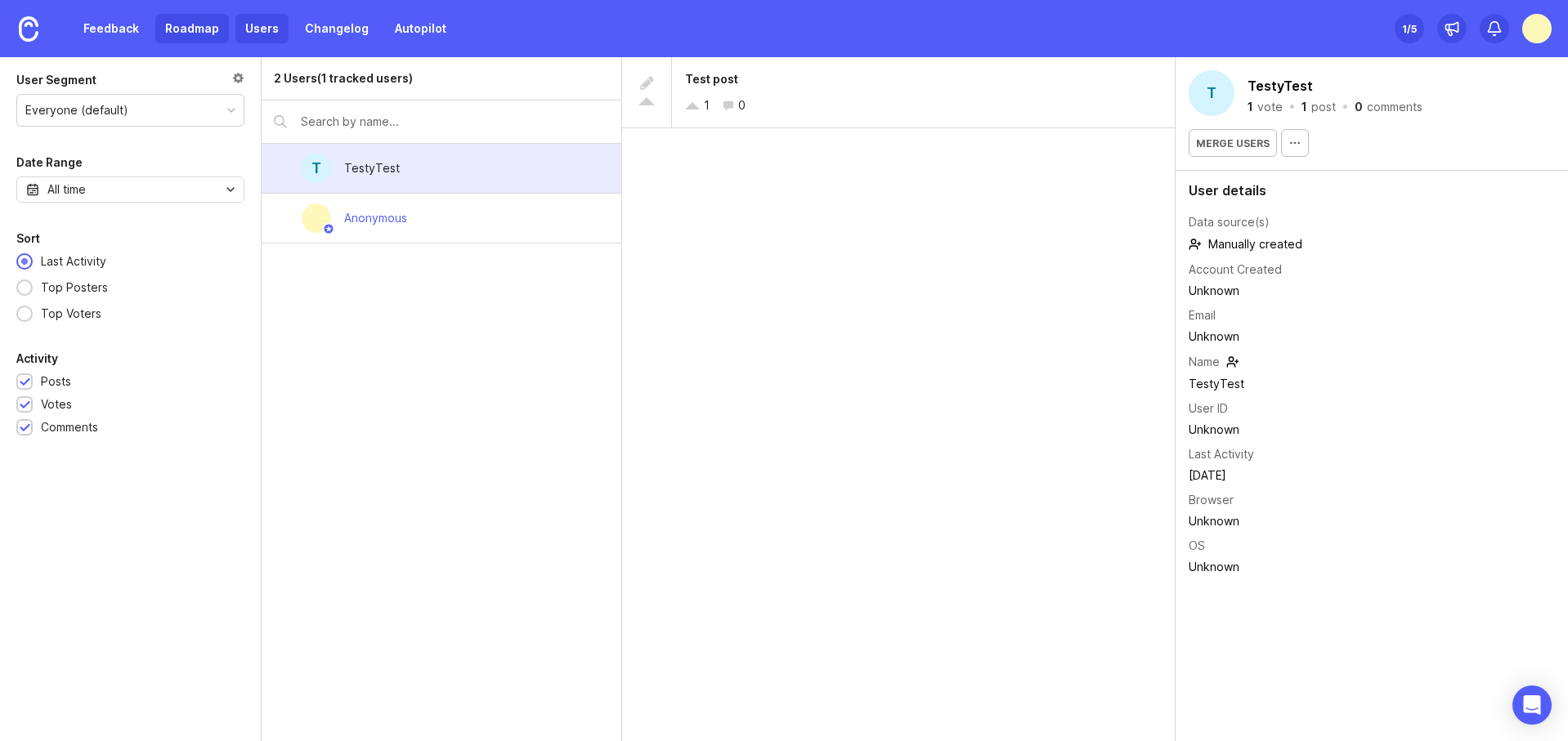
click at [202, 35] on link "Roadmap" at bounding box center [191, 29] width 74 height 30
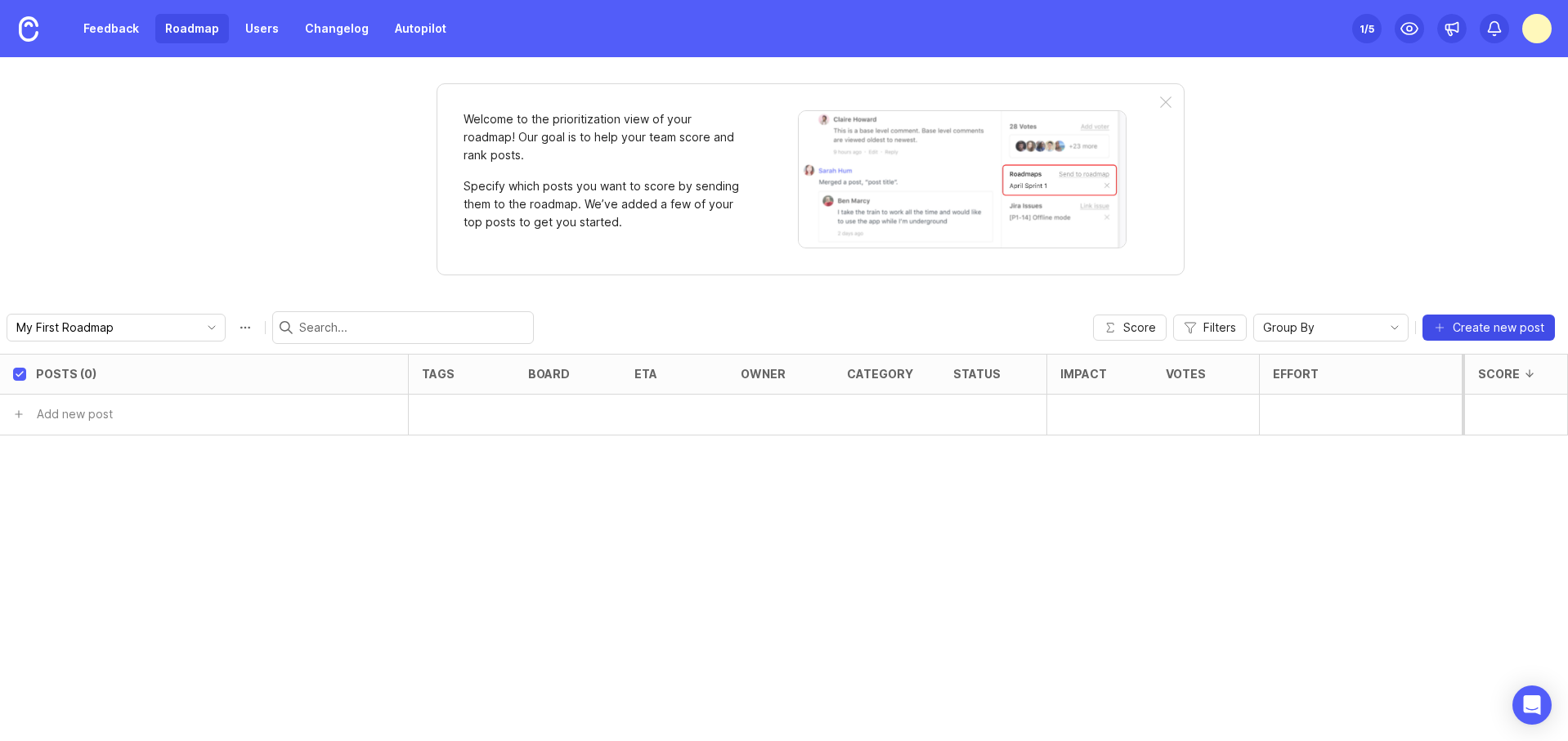
click at [1517, 333] on span "Create new post" at bounding box center [1498, 328] width 92 height 17
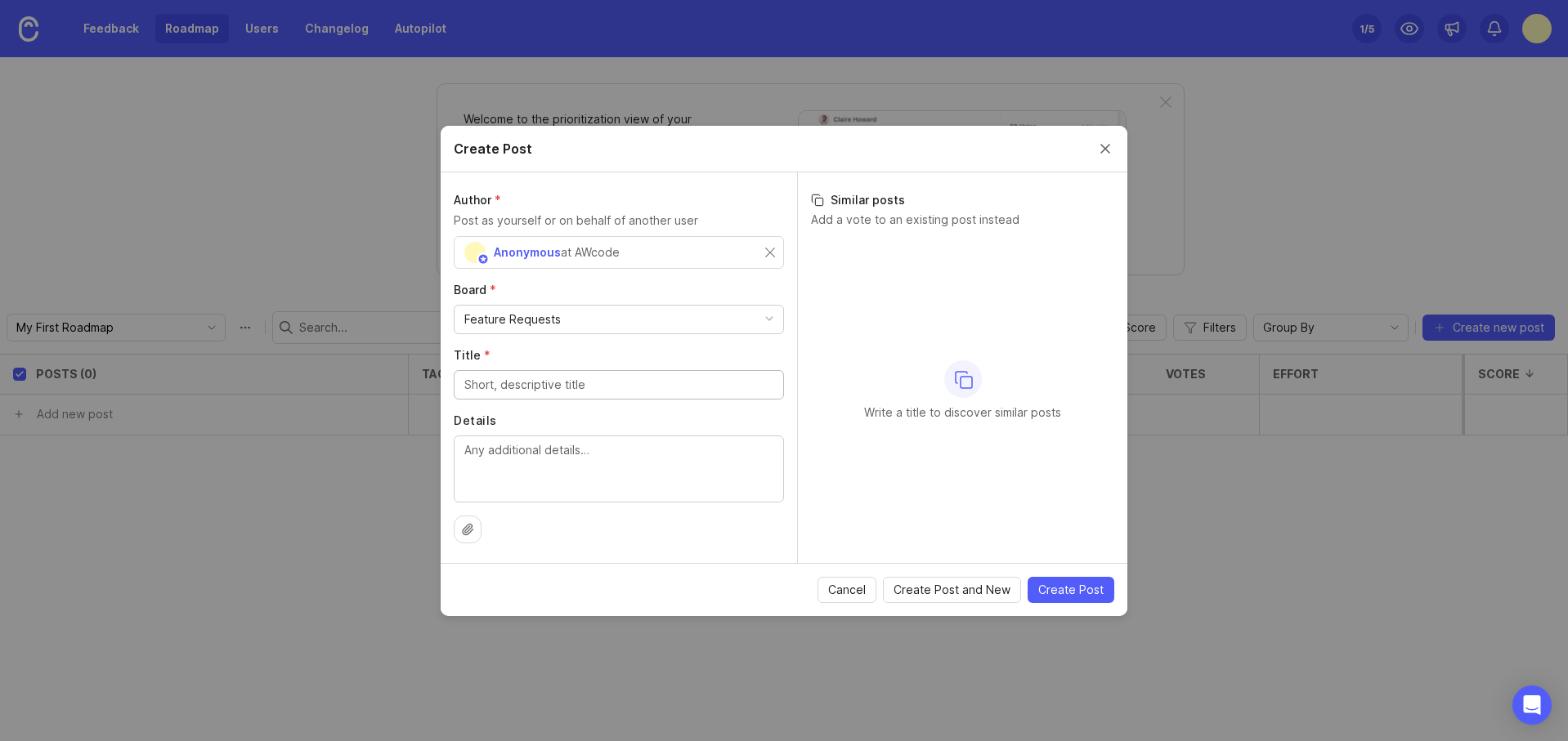
click at [551, 378] on input "Title *" at bounding box center [618, 385] width 309 height 18
type input "Replace Canny"
click at [684, 468] on textarea "Details" at bounding box center [618, 468] width 309 height 54
type textarea "test desc"
click at [1086, 590] on span "Create Post" at bounding box center [1071, 590] width 65 height 17
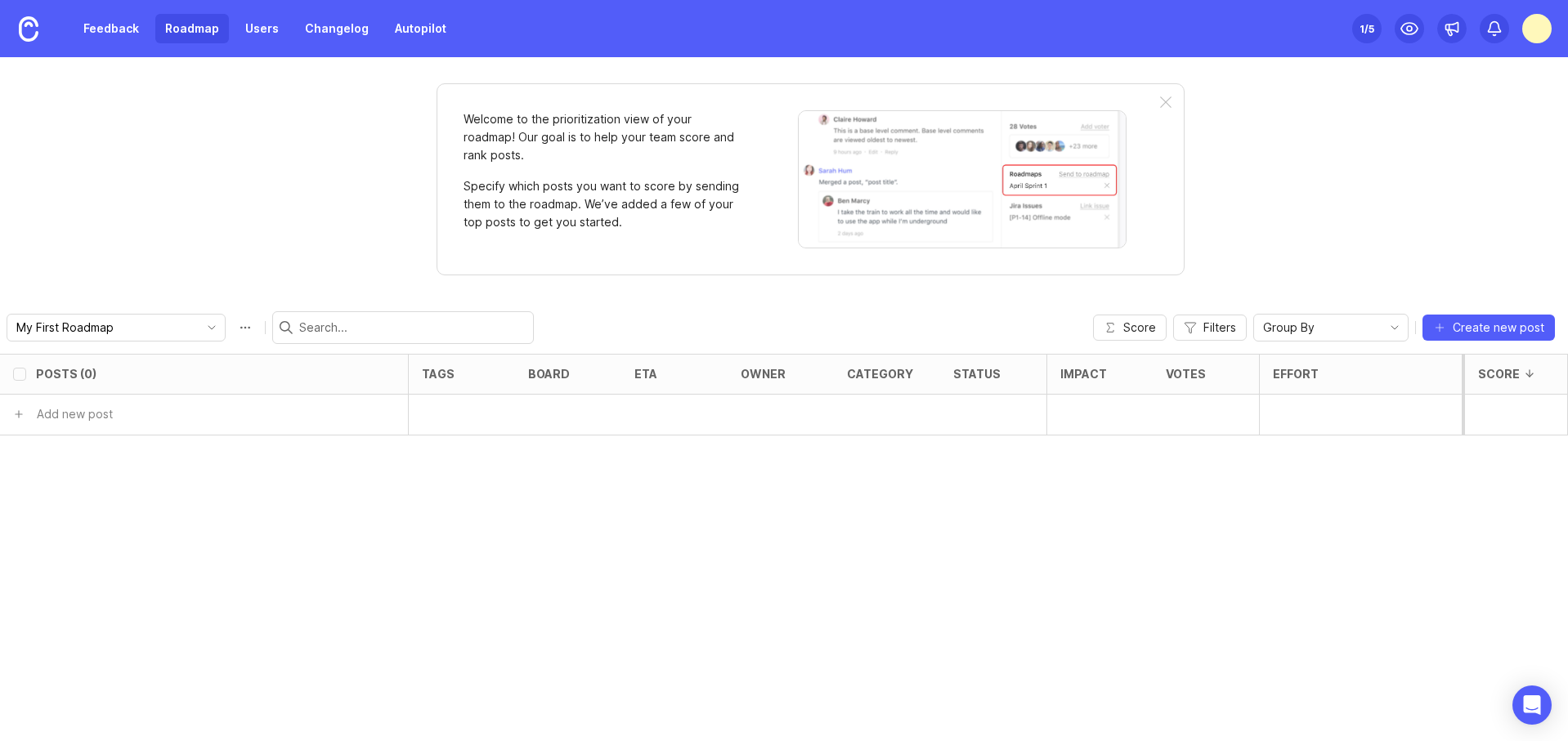
checkbox input "false"
